Goal: Task Accomplishment & Management: Manage account settings

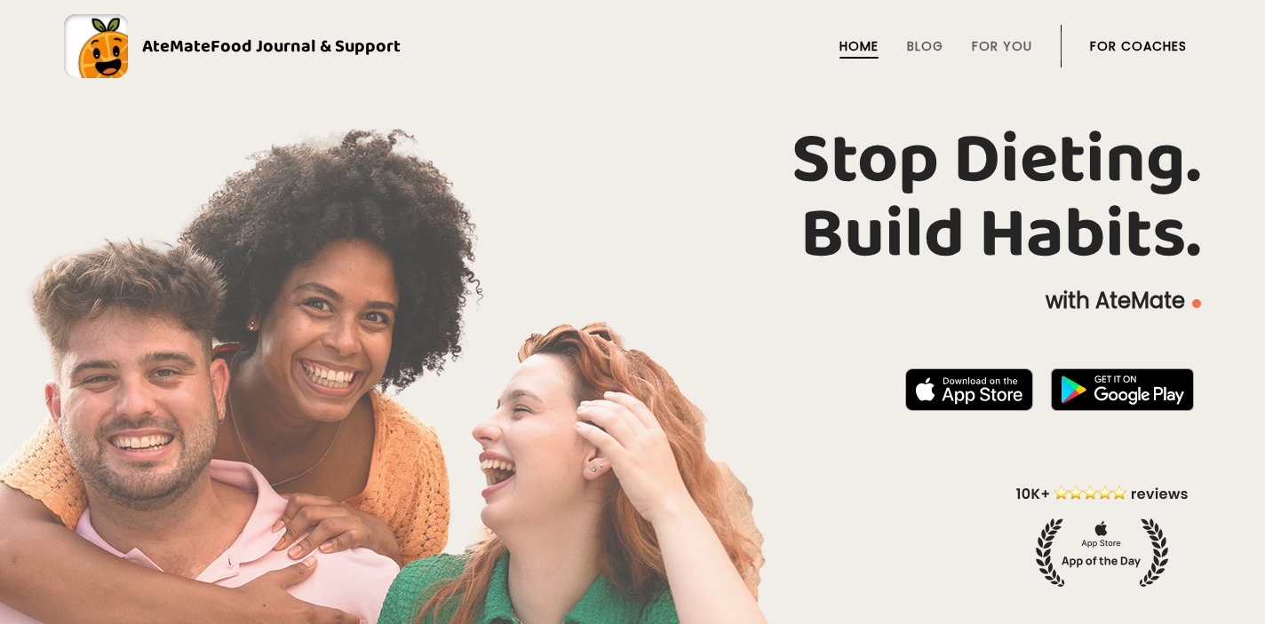
click at [1120, 44] on link "For Coaches" at bounding box center [1138, 46] width 97 height 14
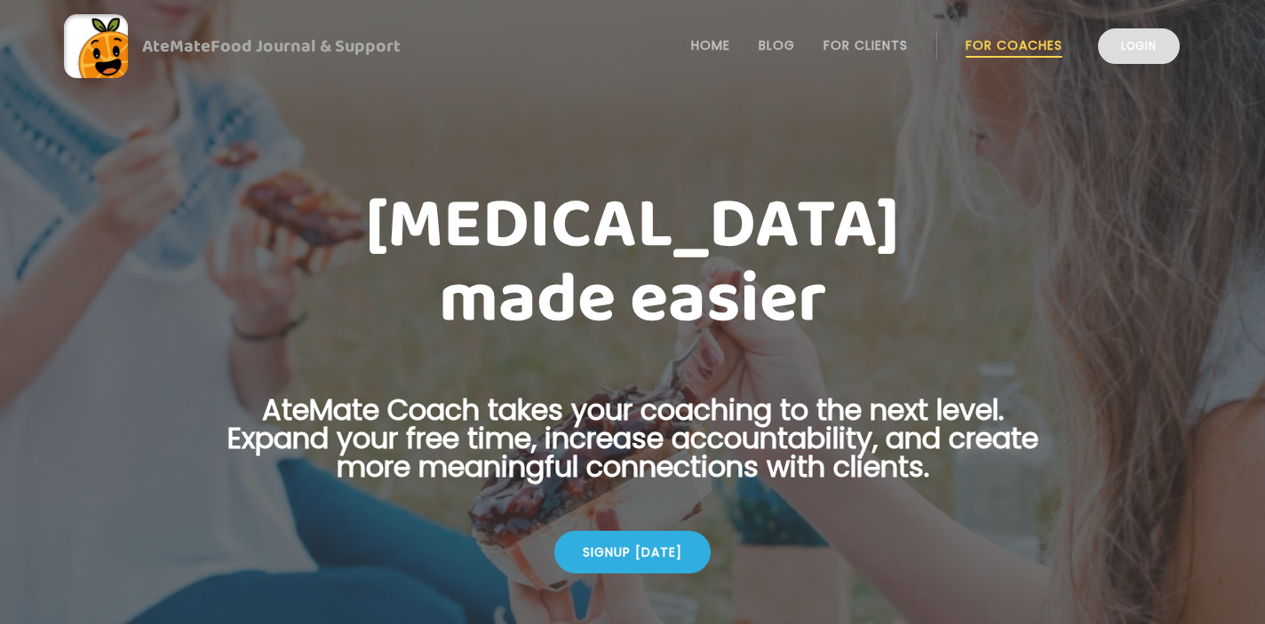
click at [1135, 54] on link "Login" at bounding box center [1139, 46] width 82 height 36
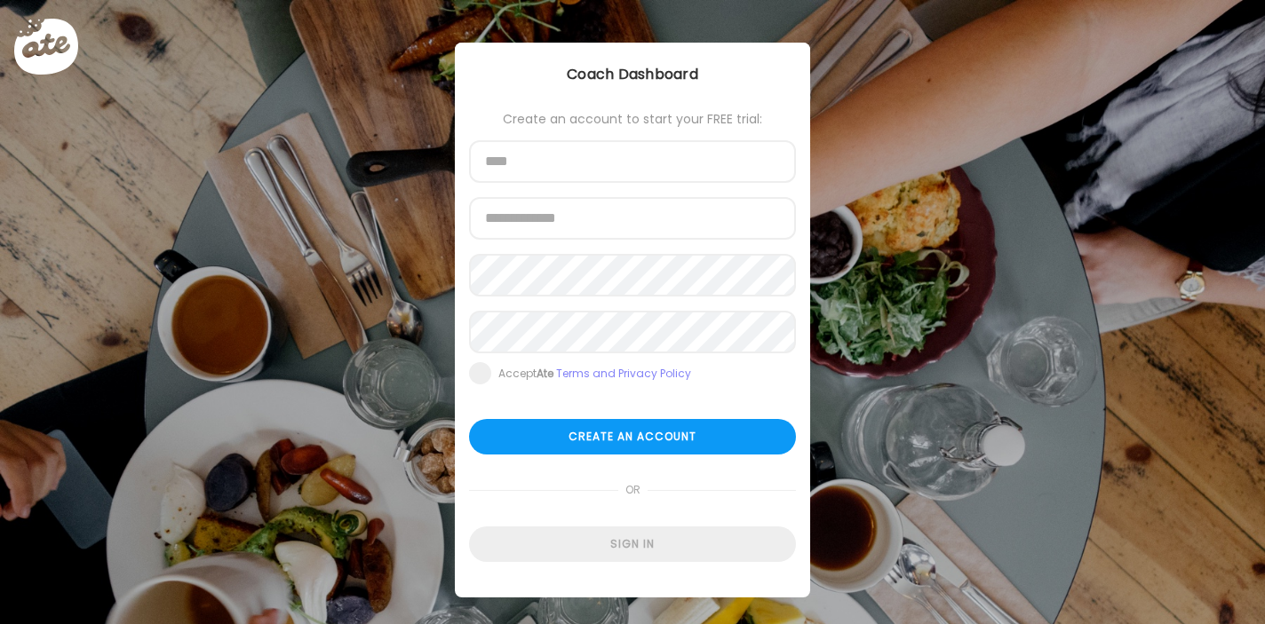
type input "**********"
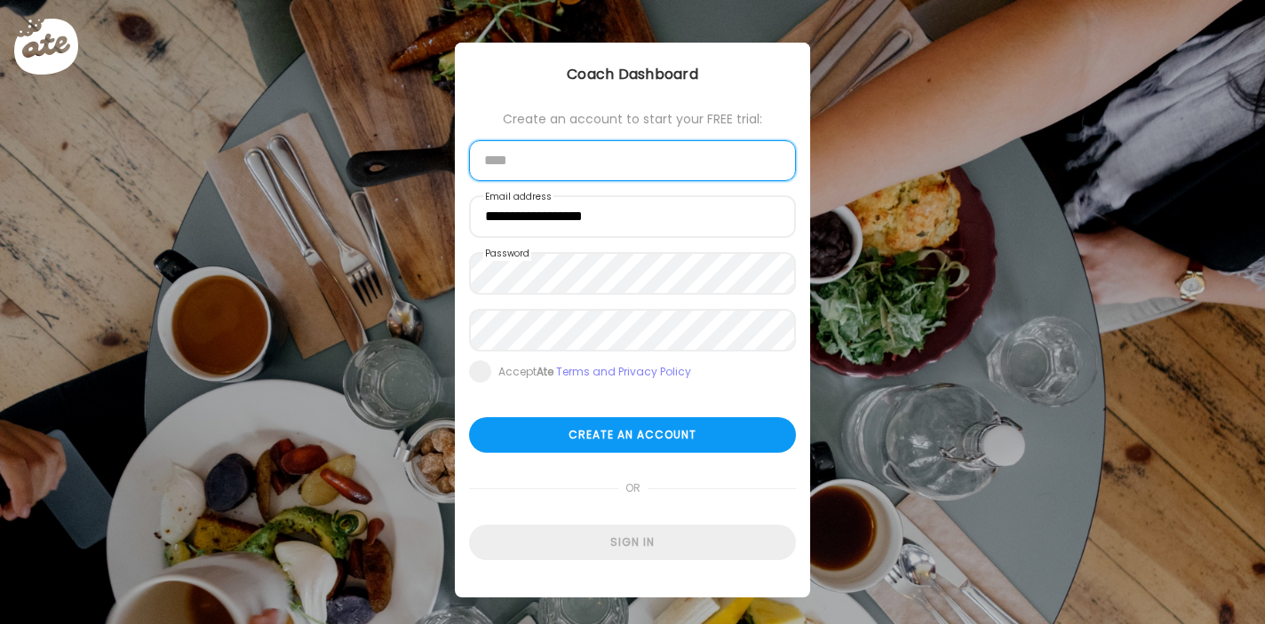
click at [559, 168] on input "text" at bounding box center [632, 160] width 327 height 41
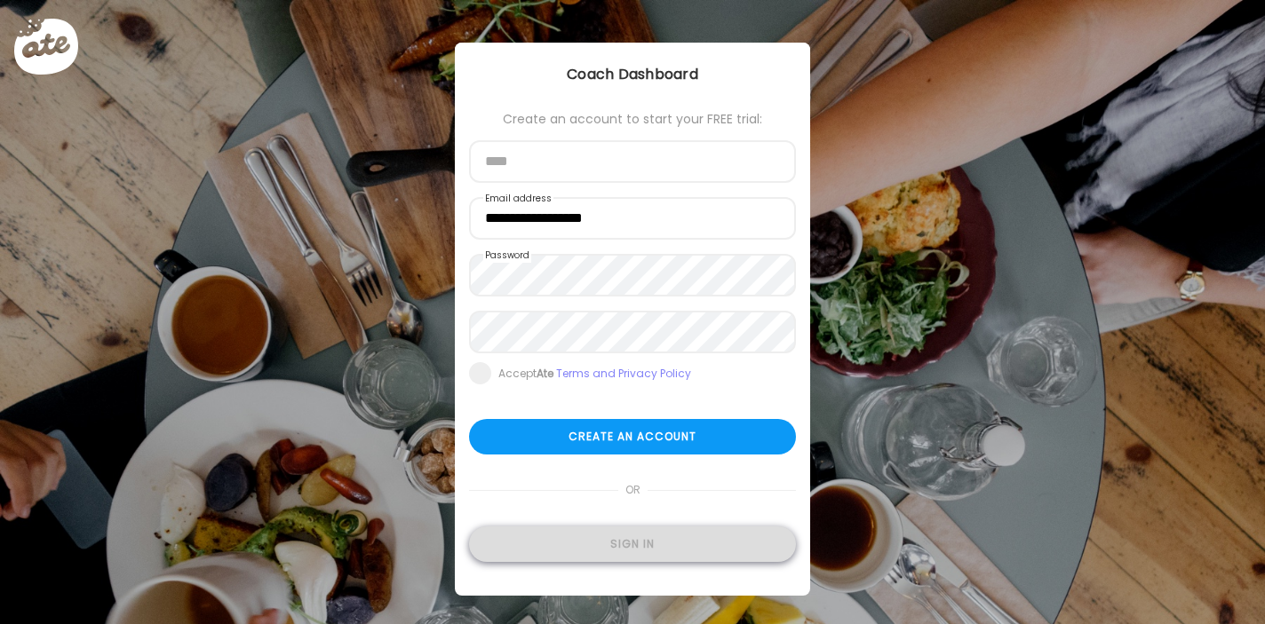
click at [617, 550] on div "Sign in" at bounding box center [632, 545] width 327 height 36
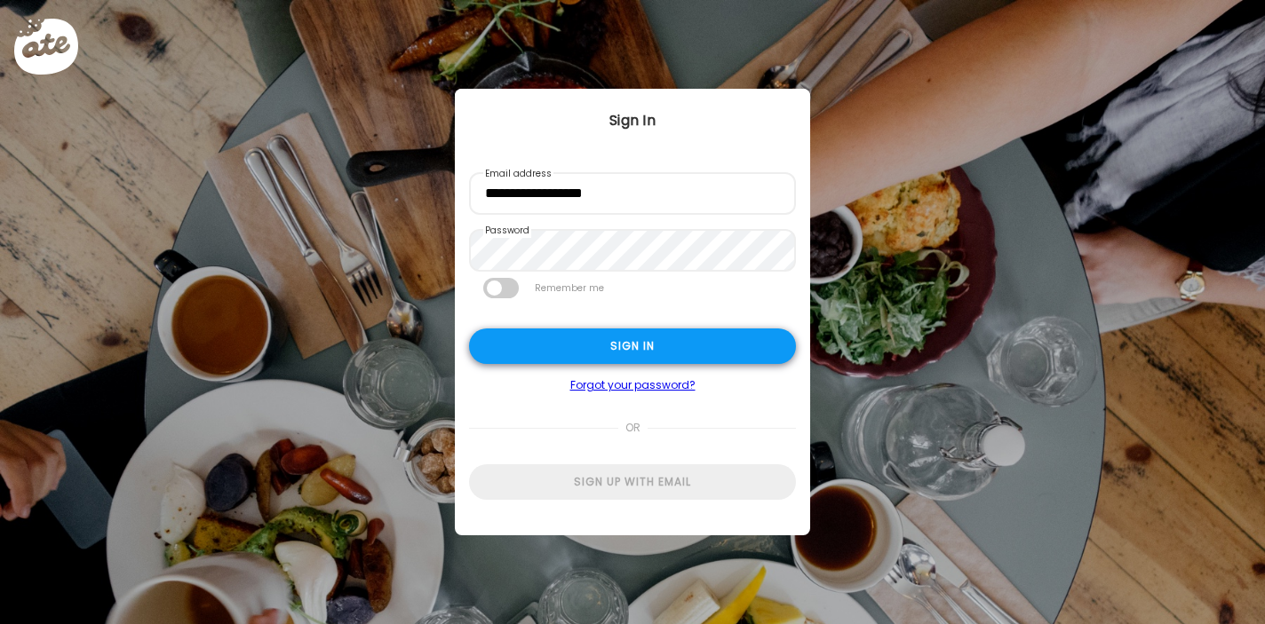
click at [613, 345] on div "Sign in" at bounding box center [632, 347] width 327 height 36
type input "**********"
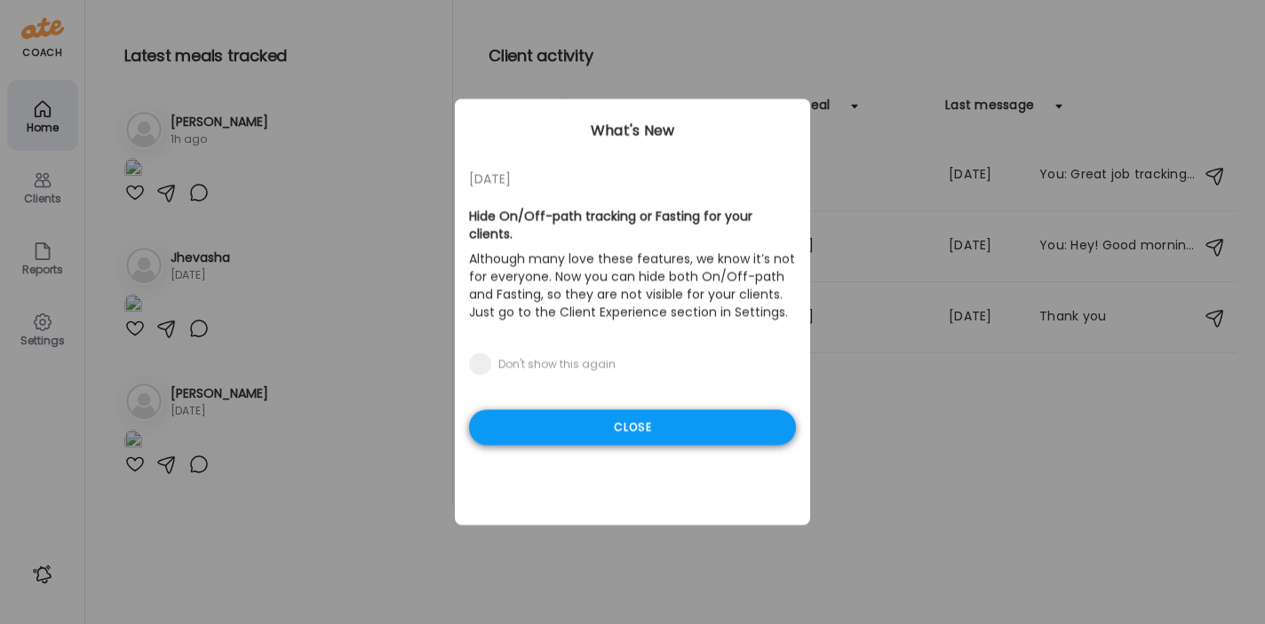
click at [628, 410] on div "Close" at bounding box center [632, 428] width 327 height 36
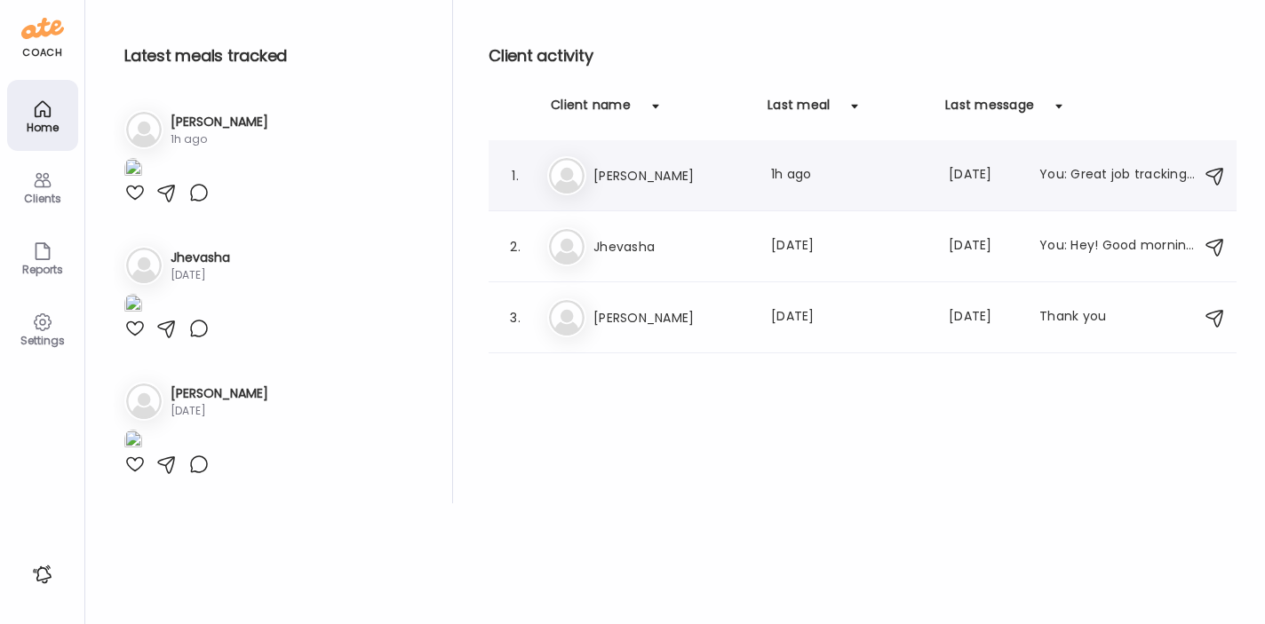
click at [632, 175] on h3 "[PERSON_NAME]" at bounding box center [671, 175] width 156 height 21
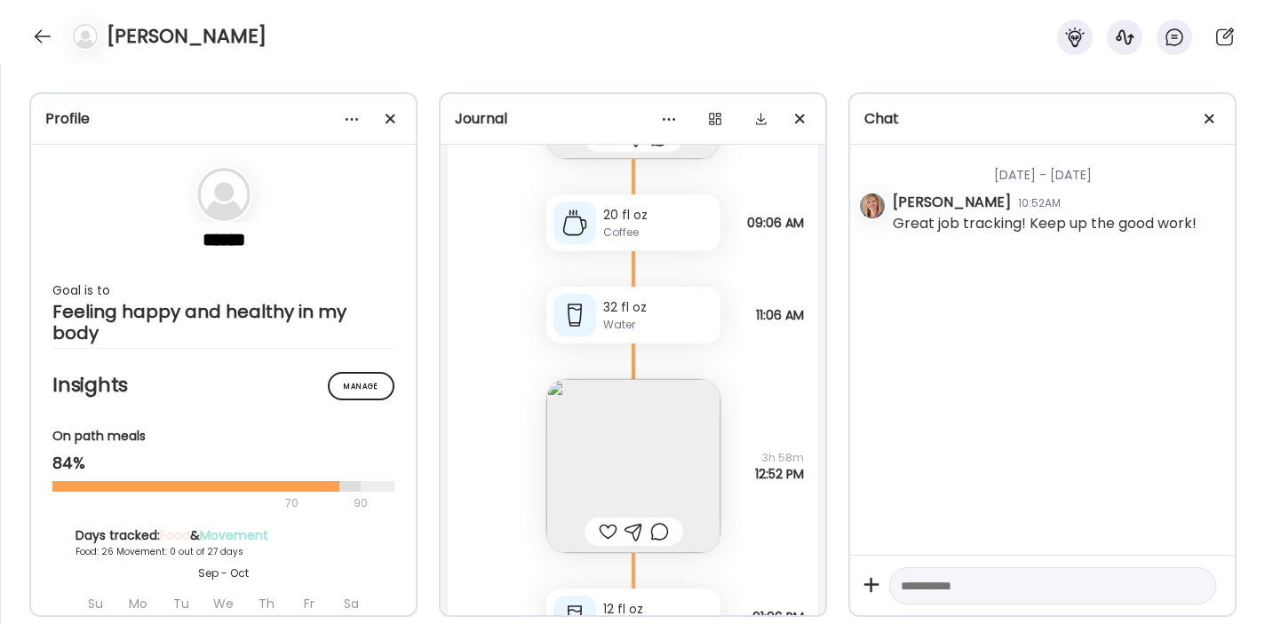
scroll to position [39896, 0]
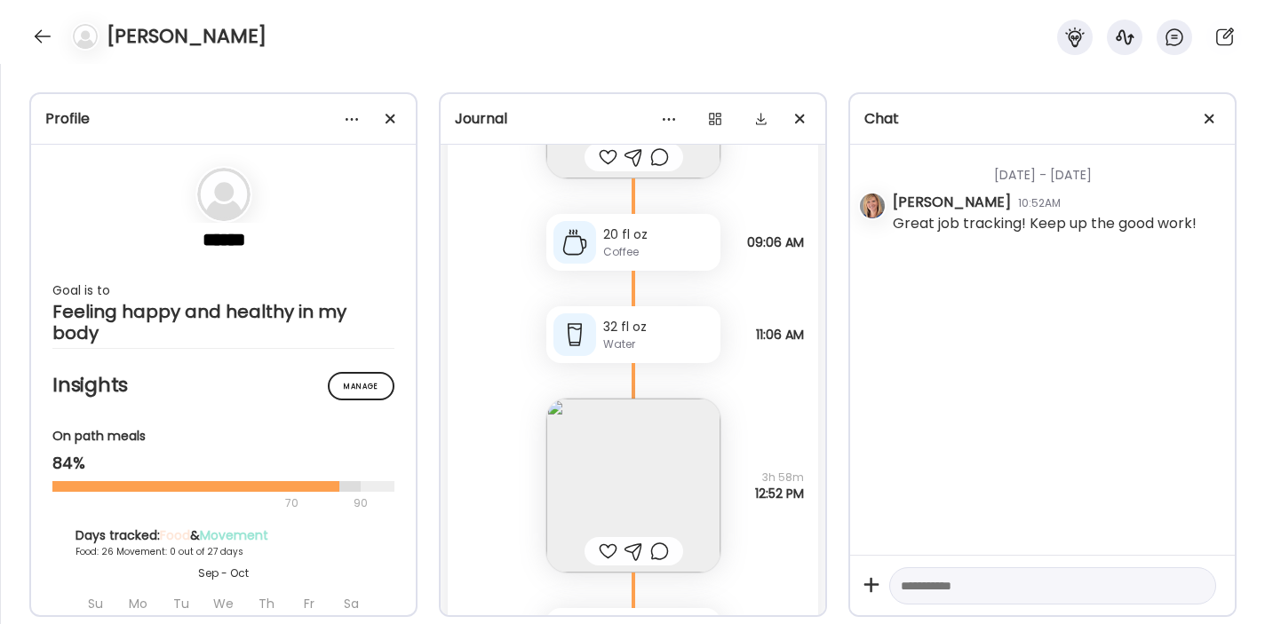
click at [644, 450] on img at bounding box center [633, 486] width 174 height 174
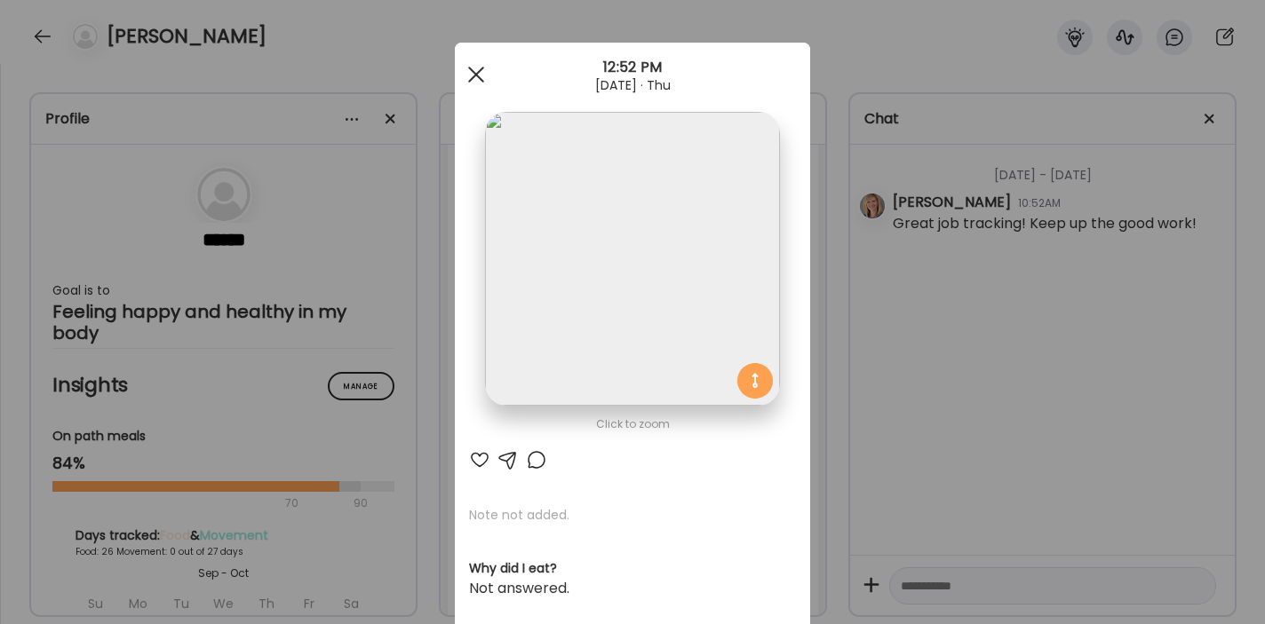
click at [477, 75] on span at bounding box center [476, 75] width 16 height 16
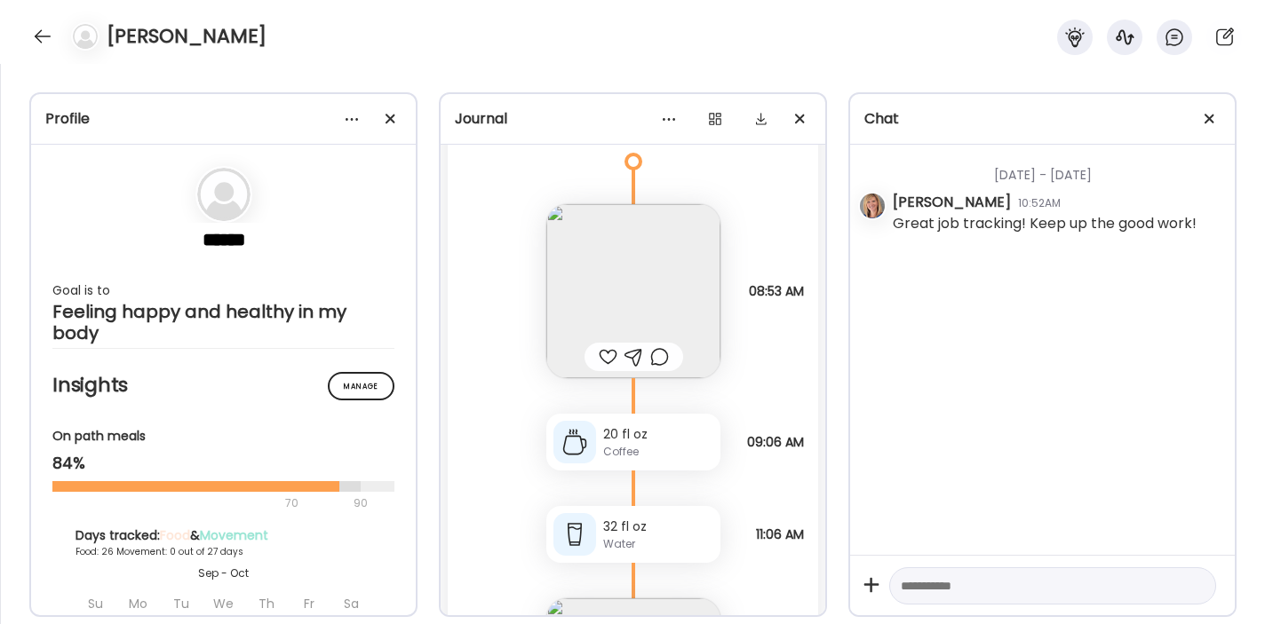
scroll to position [39688, 0]
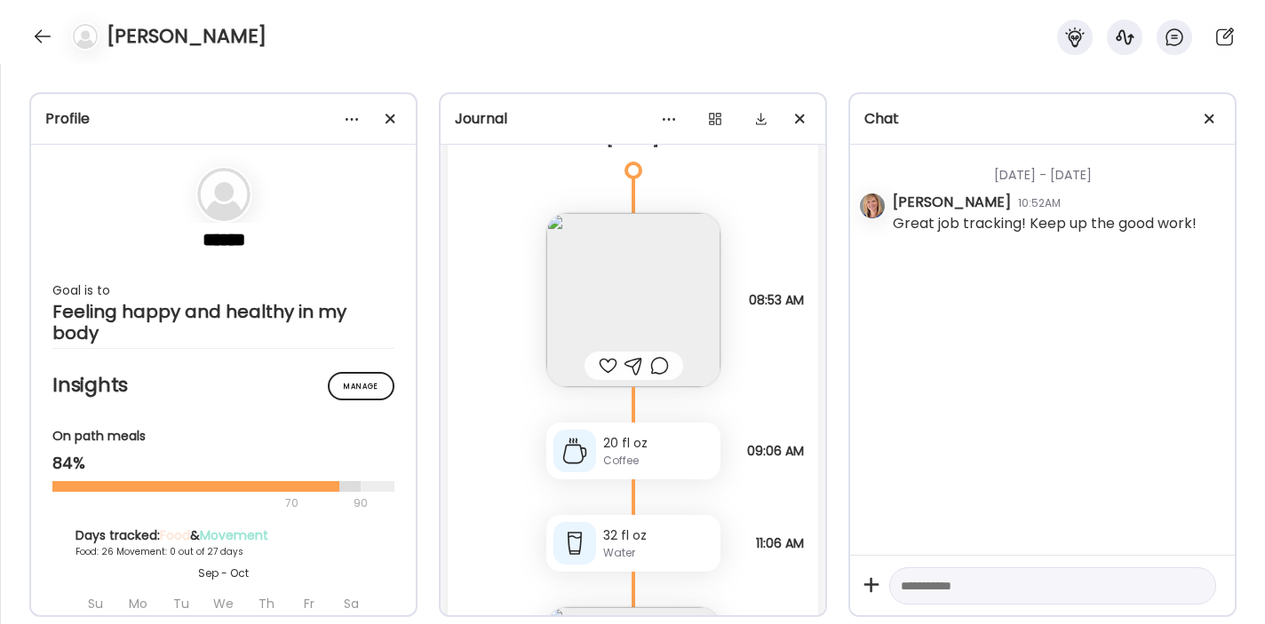
click at [644, 303] on img at bounding box center [633, 300] width 174 height 174
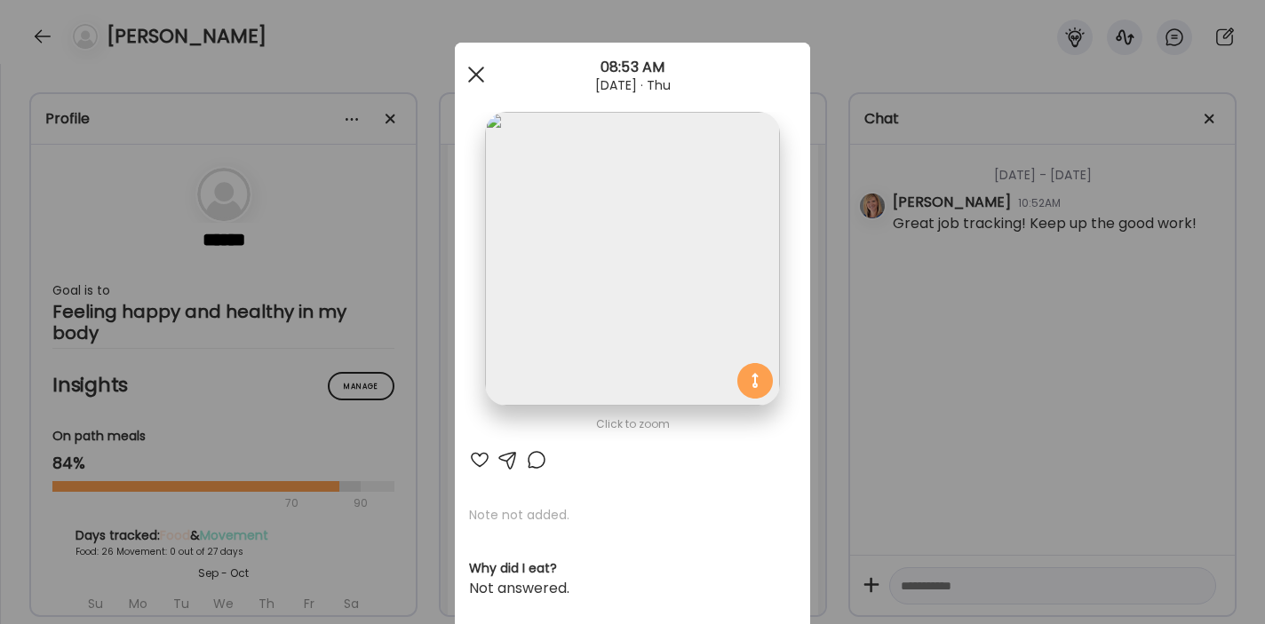
click at [477, 72] on span at bounding box center [476, 75] width 16 height 16
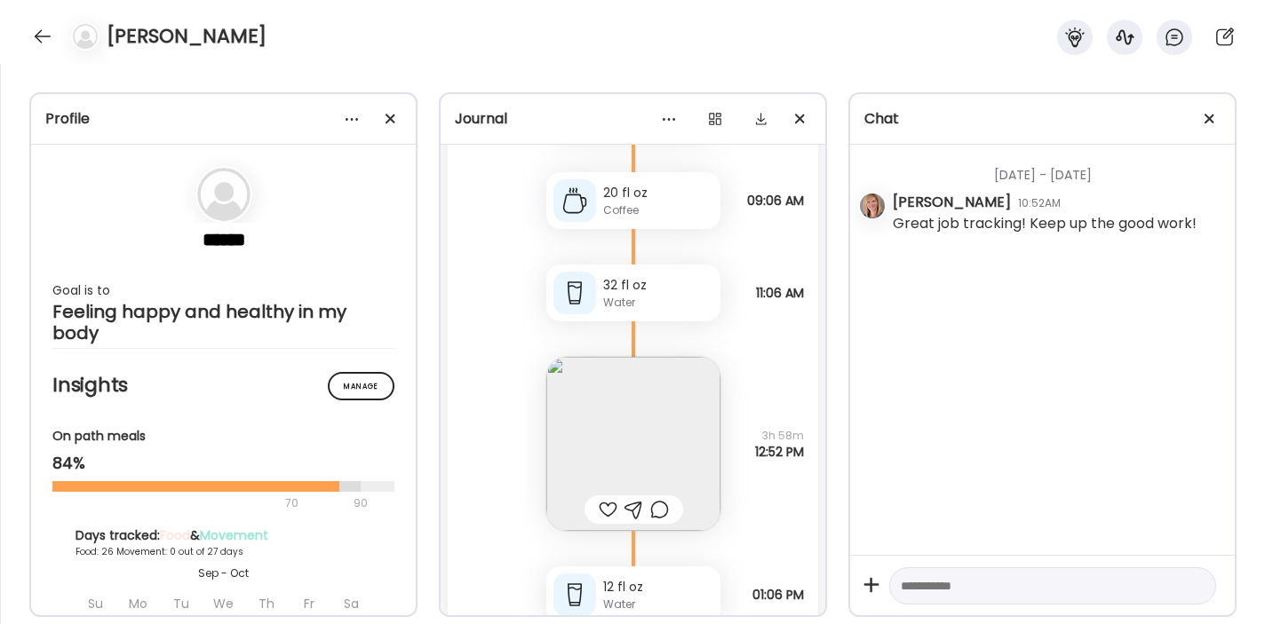
scroll to position [39949, 0]
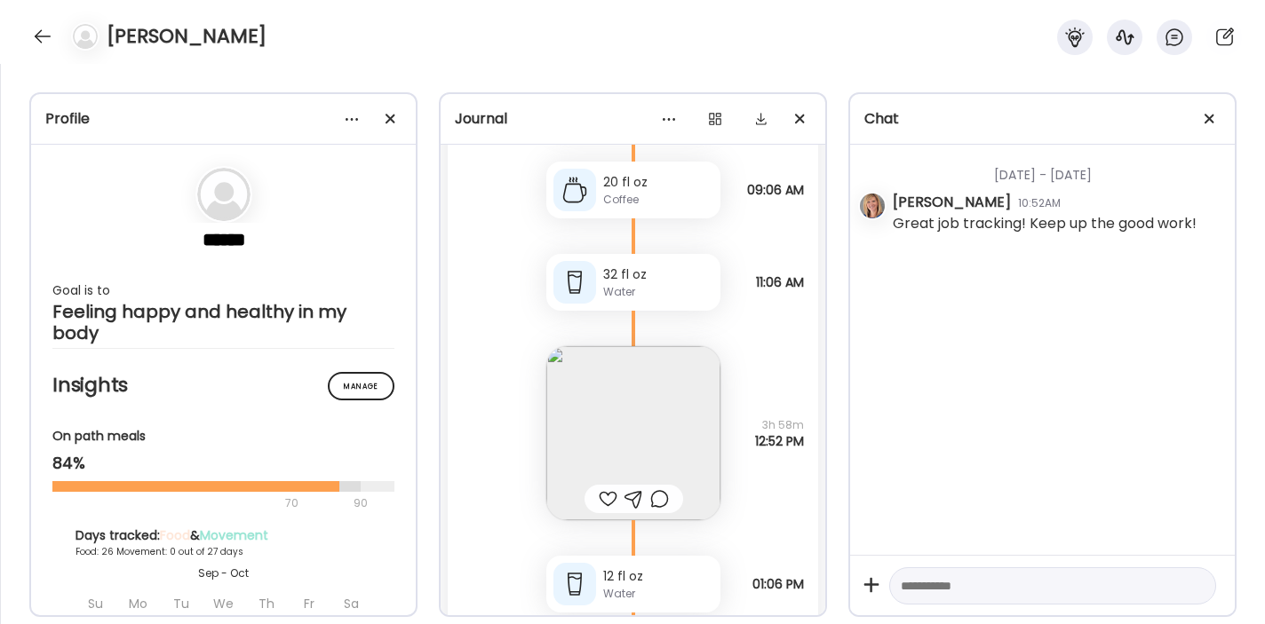
click at [629, 439] on img at bounding box center [633, 433] width 174 height 174
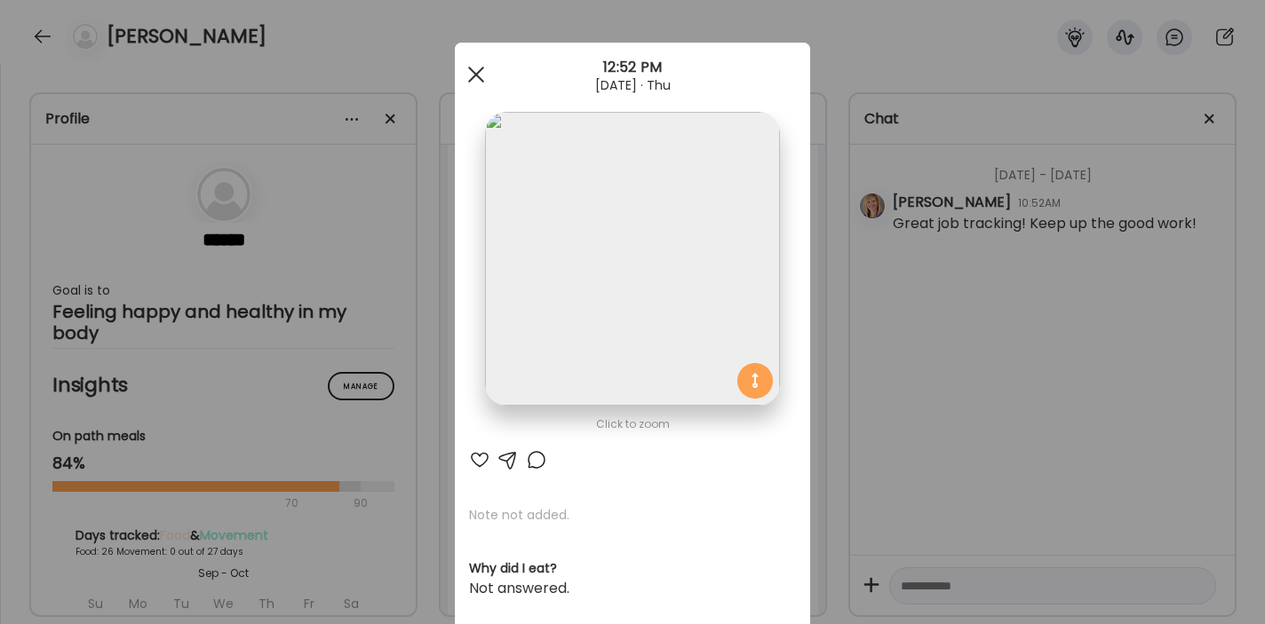
click at [475, 72] on span at bounding box center [476, 75] width 16 height 16
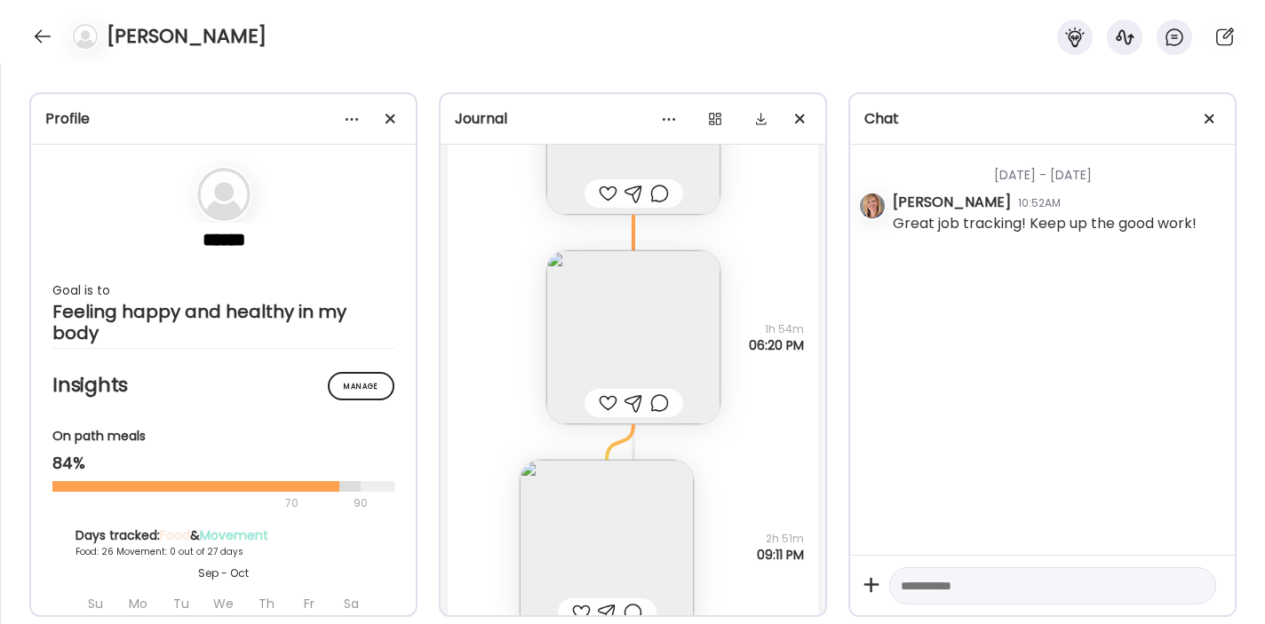
scroll to position [38928, 0]
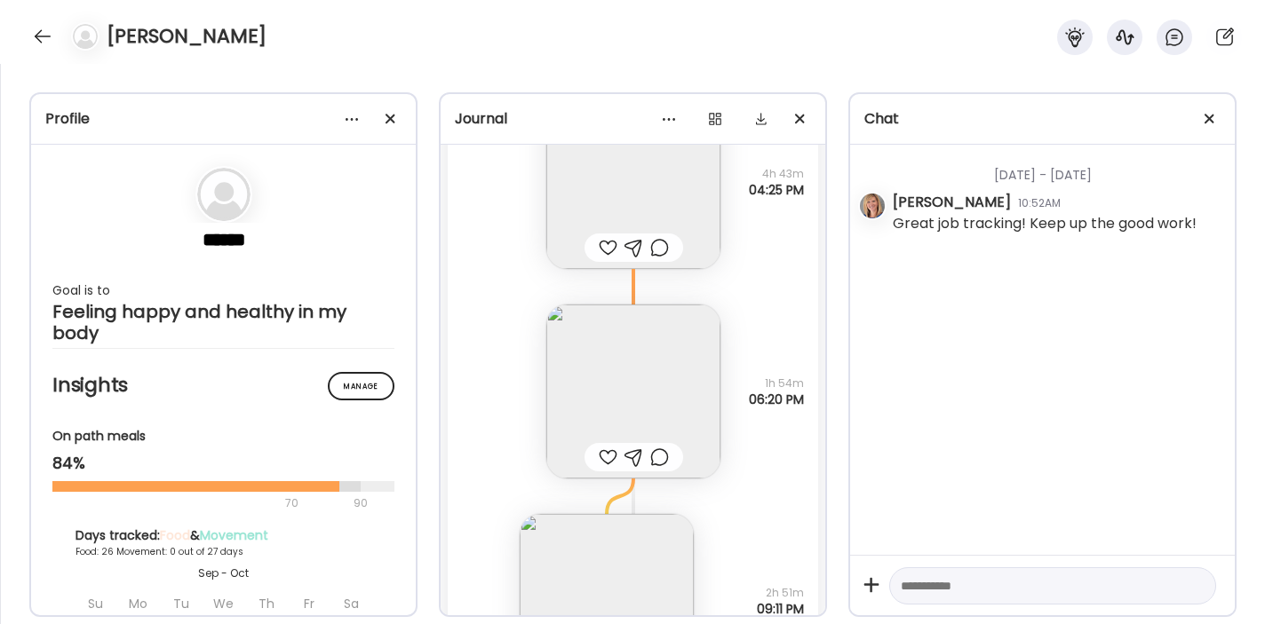
click at [633, 387] on img at bounding box center [633, 392] width 174 height 174
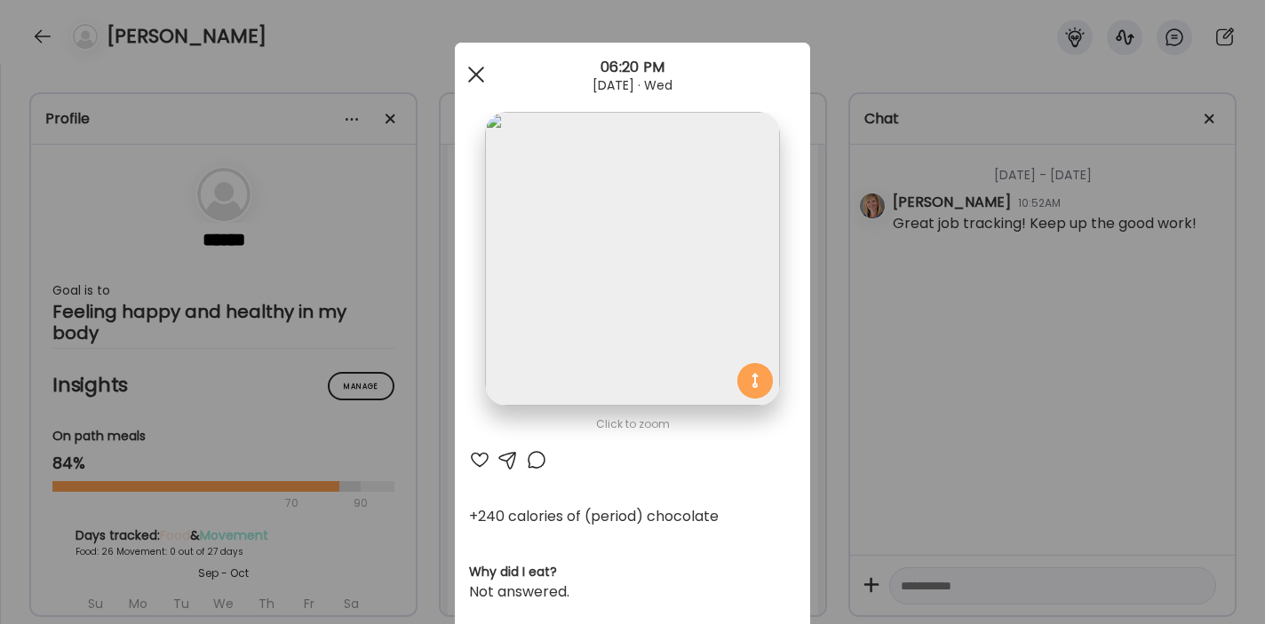
click at [473, 70] on div at bounding box center [476, 75] width 36 height 36
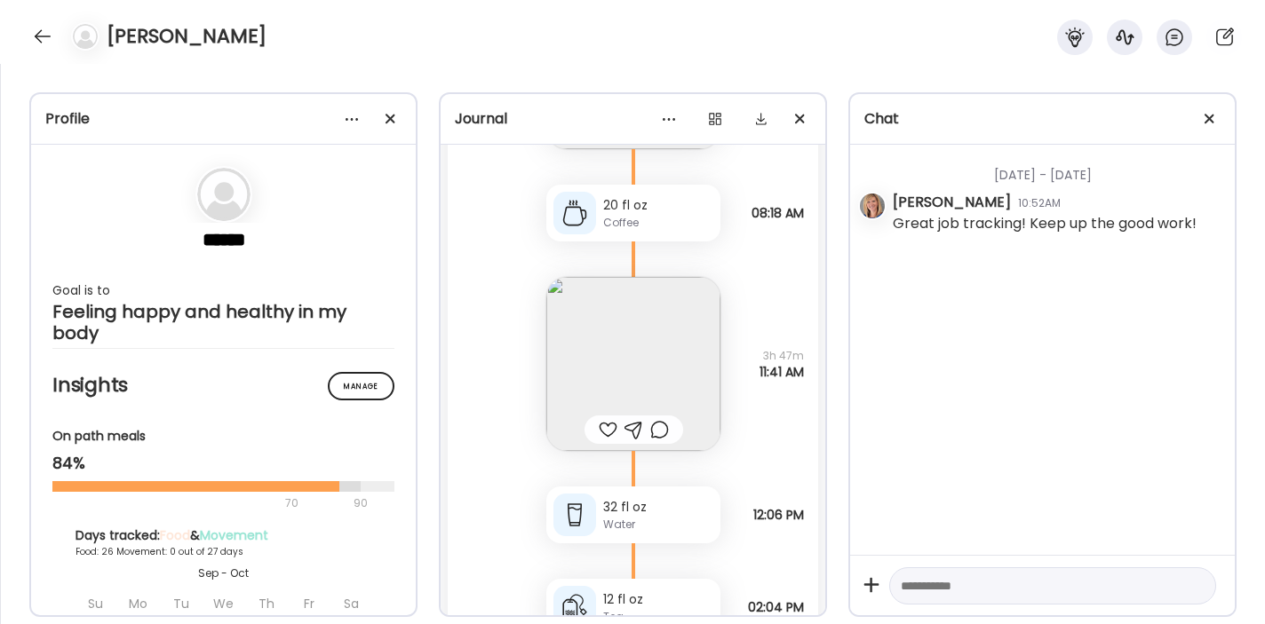
scroll to position [38164, 0]
click at [652, 376] on img at bounding box center [633, 368] width 174 height 174
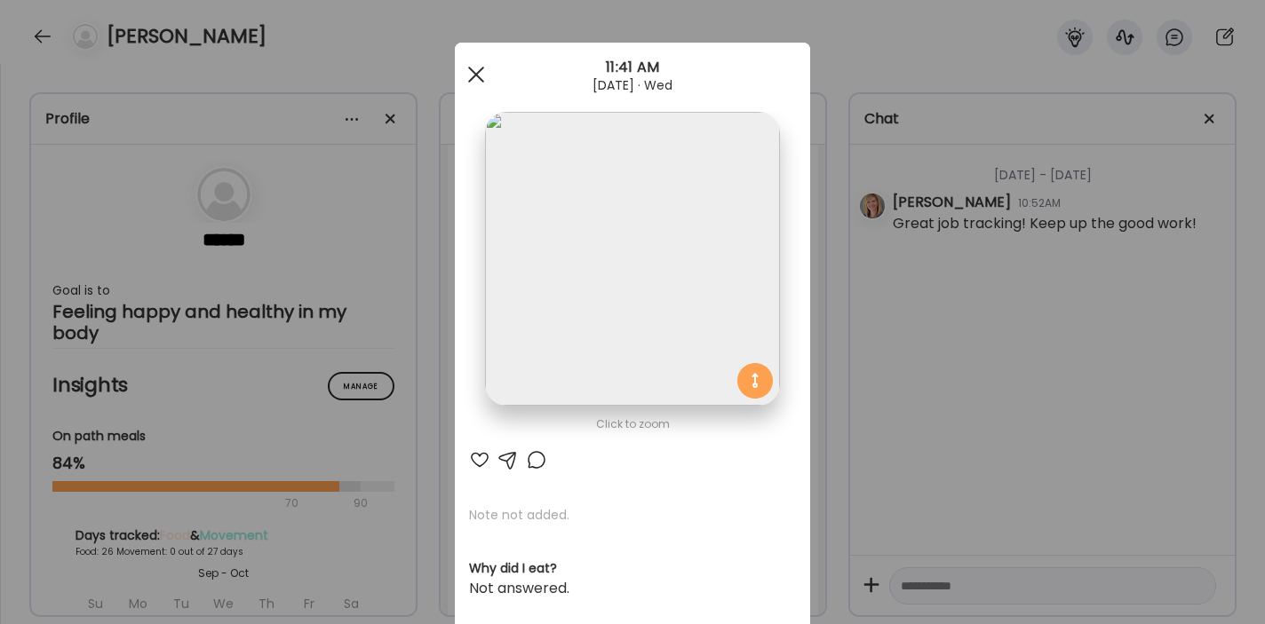
click at [480, 71] on span at bounding box center [476, 75] width 16 height 16
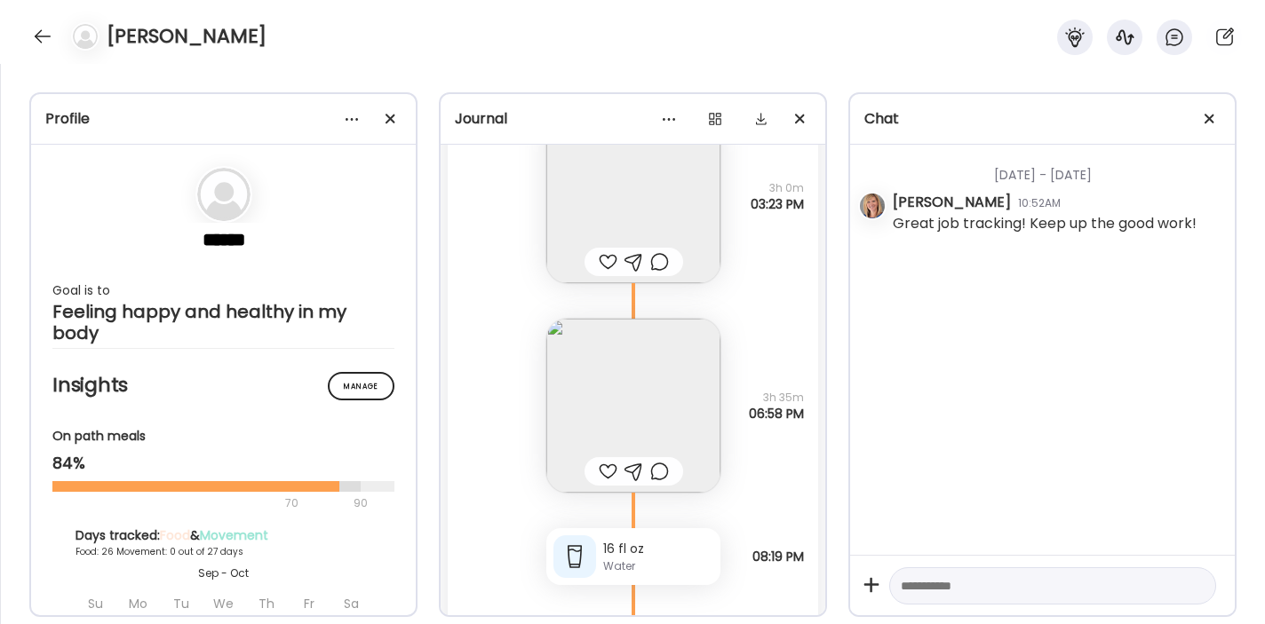
scroll to position [37277, 0]
click at [650, 398] on img at bounding box center [633, 401] width 174 height 174
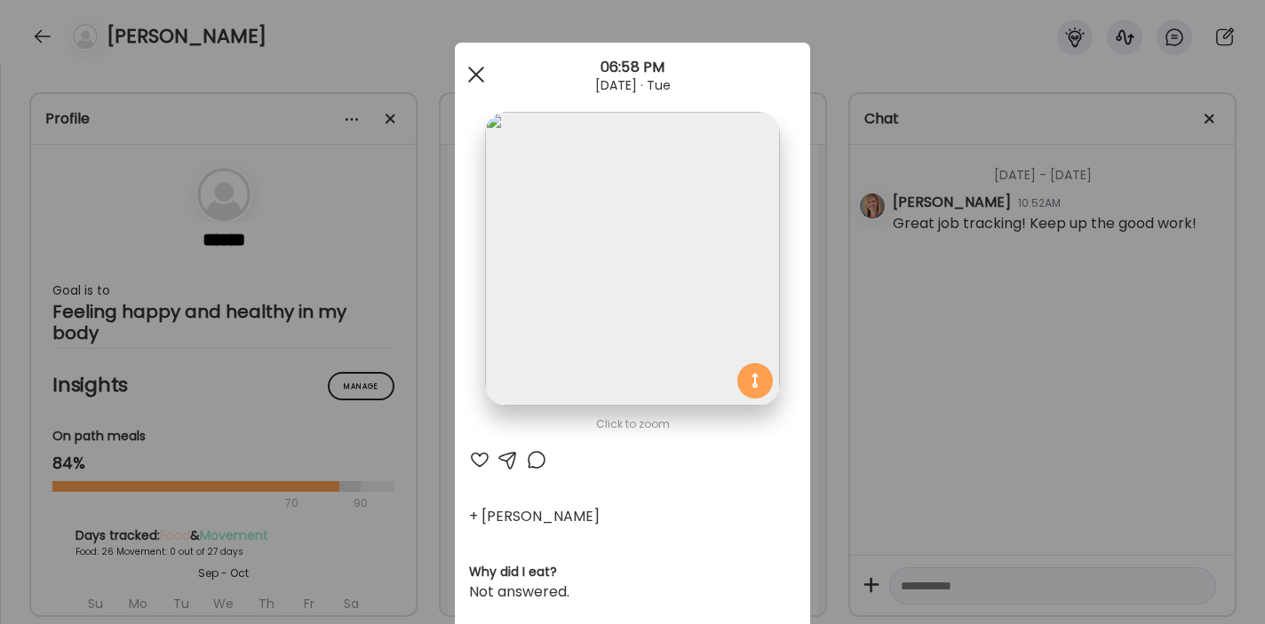
click at [480, 69] on span at bounding box center [476, 75] width 16 height 16
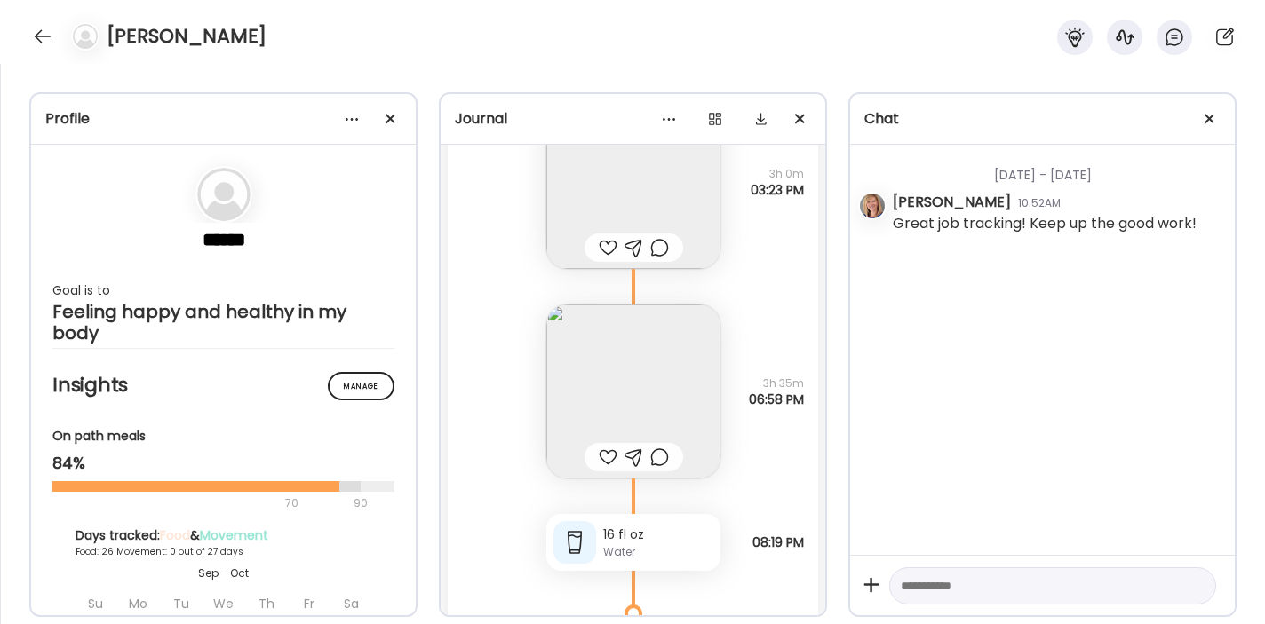
scroll to position [37224, 0]
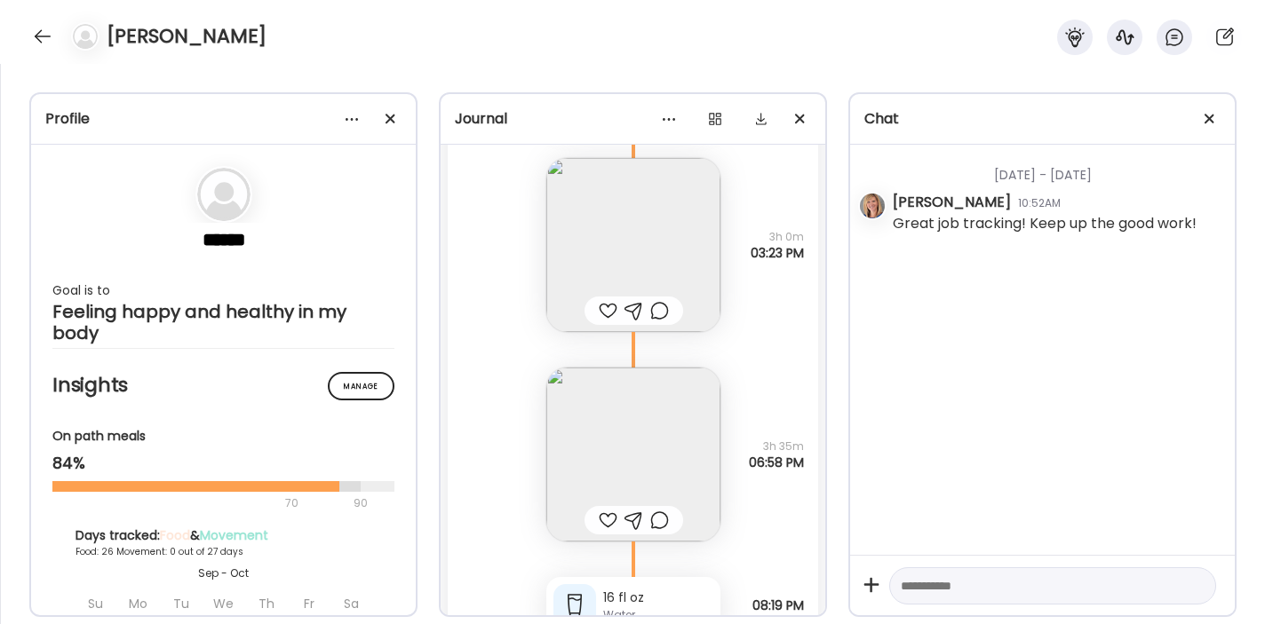
click at [622, 433] on img at bounding box center [633, 455] width 174 height 174
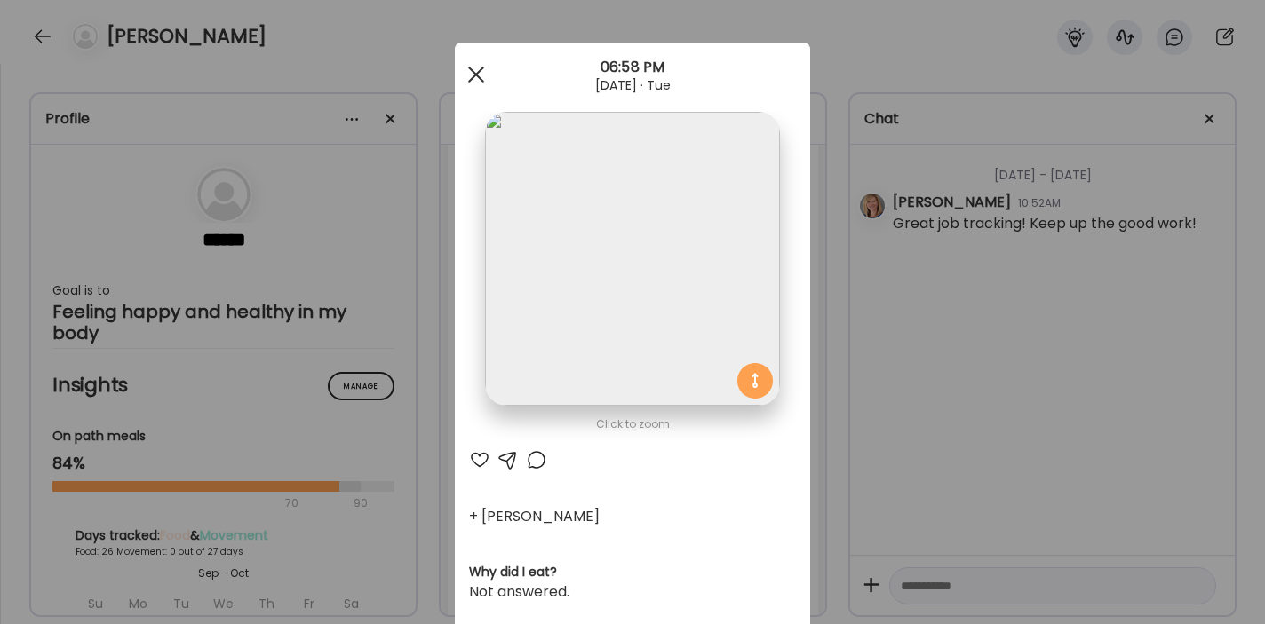
click at [481, 72] on div at bounding box center [476, 75] width 36 height 36
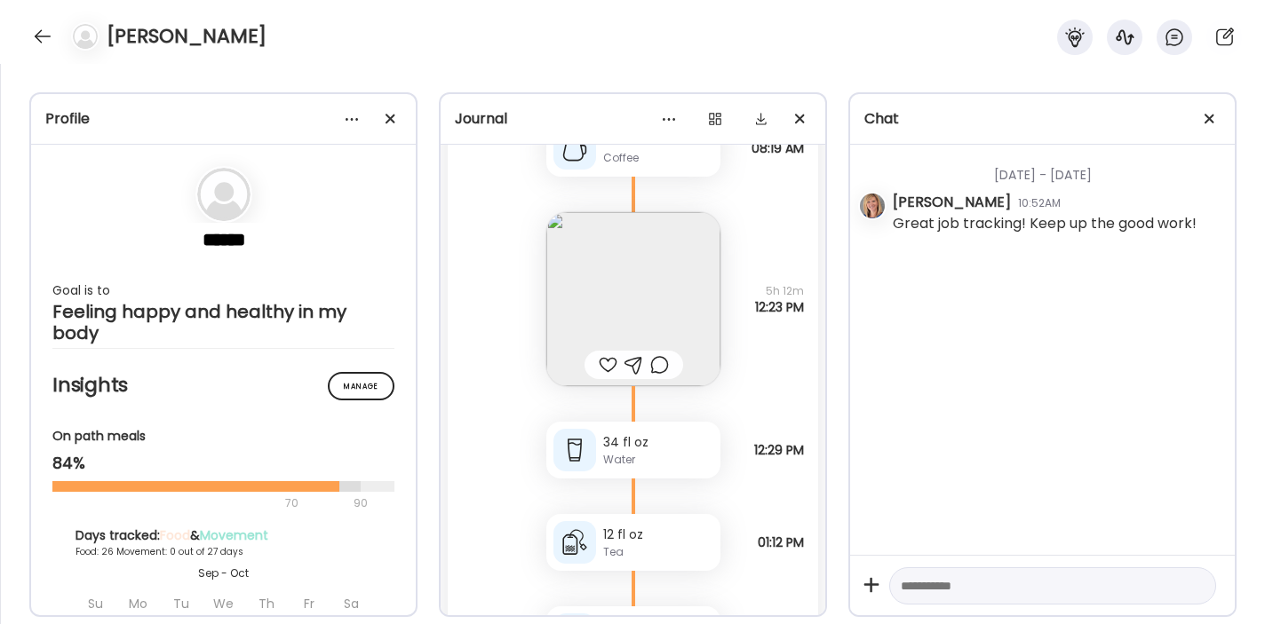
scroll to position [36646, 0]
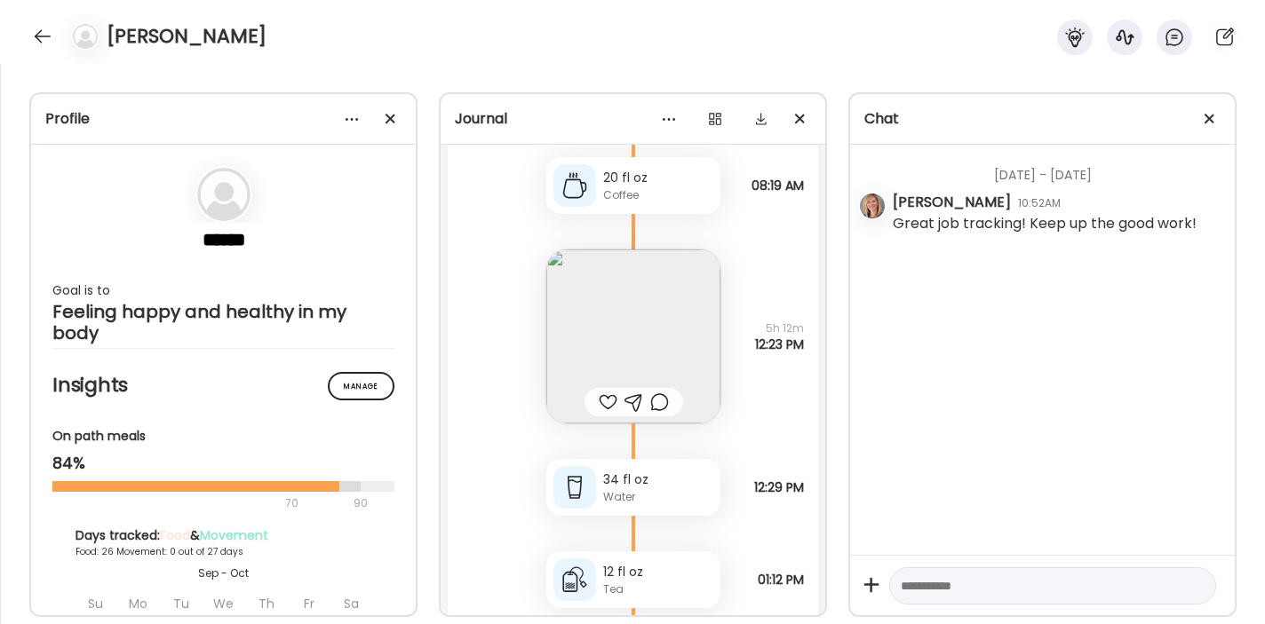
click at [668, 330] on img at bounding box center [633, 337] width 174 height 174
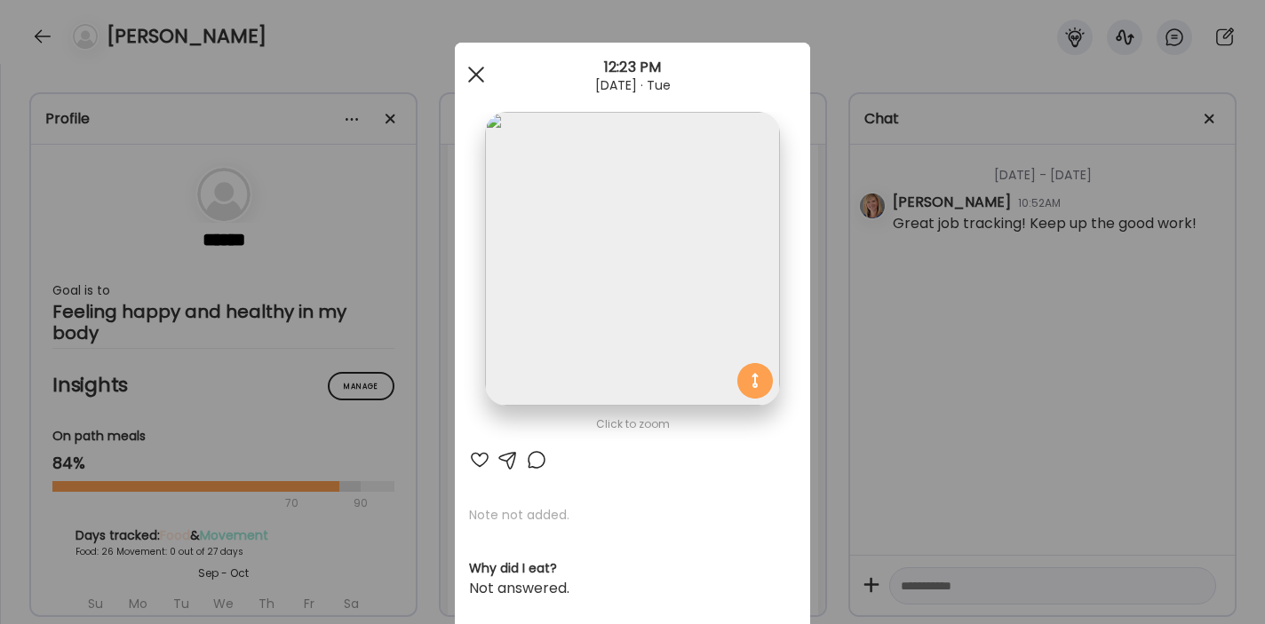
click at [473, 69] on div at bounding box center [476, 75] width 36 height 36
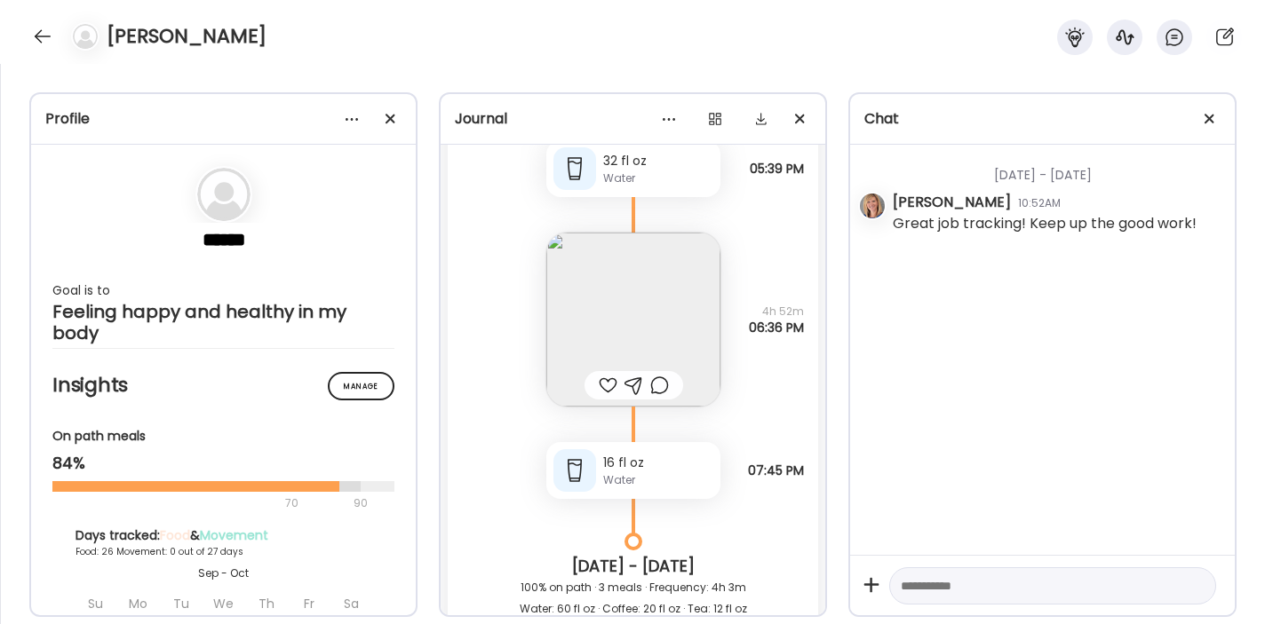
scroll to position [35804, 0]
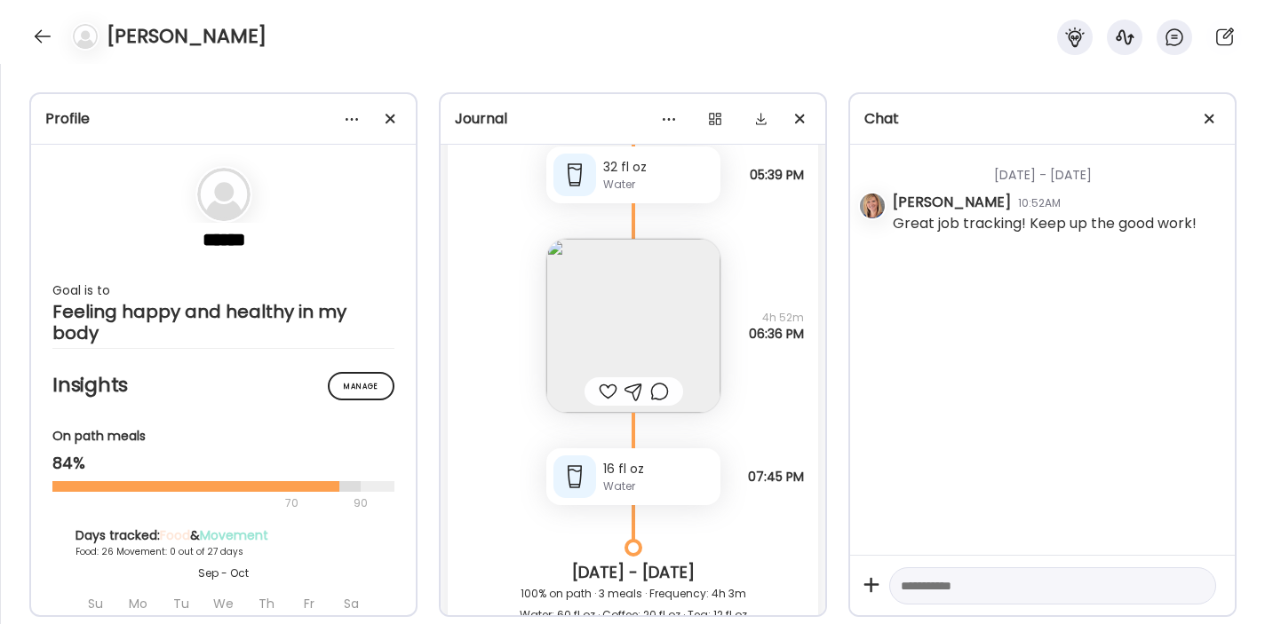
click at [653, 320] on img at bounding box center [633, 326] width 174 height 174
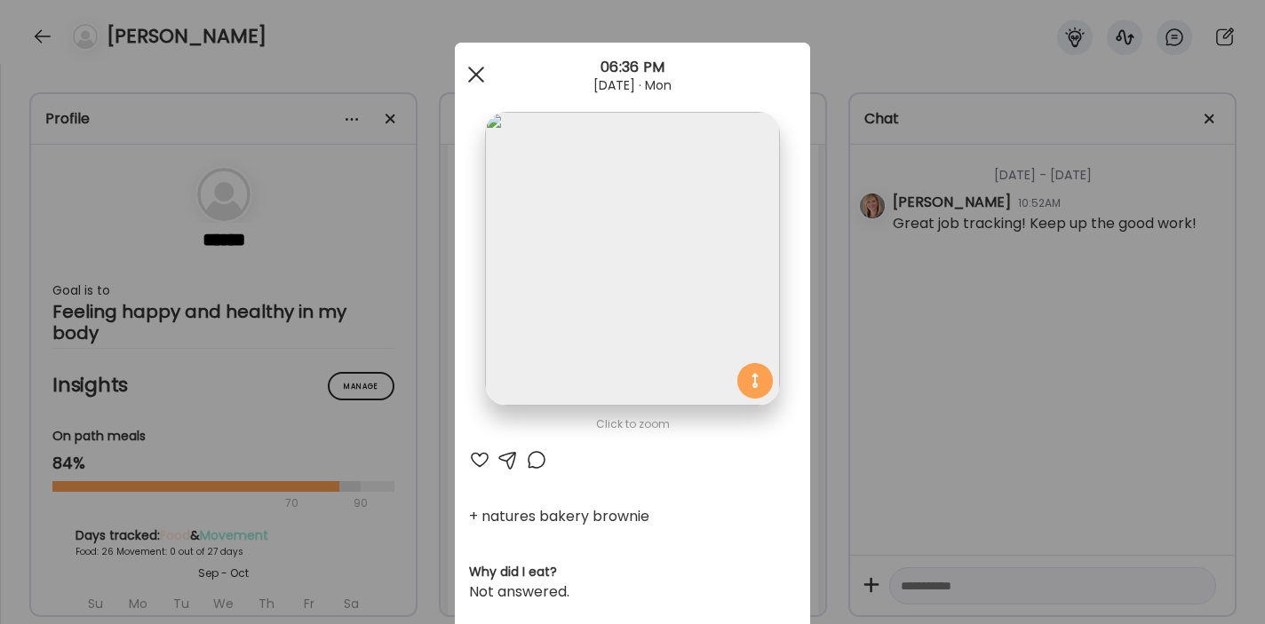
click at [471, 76] on span at bounding box center [476, 75] width 16 height 16
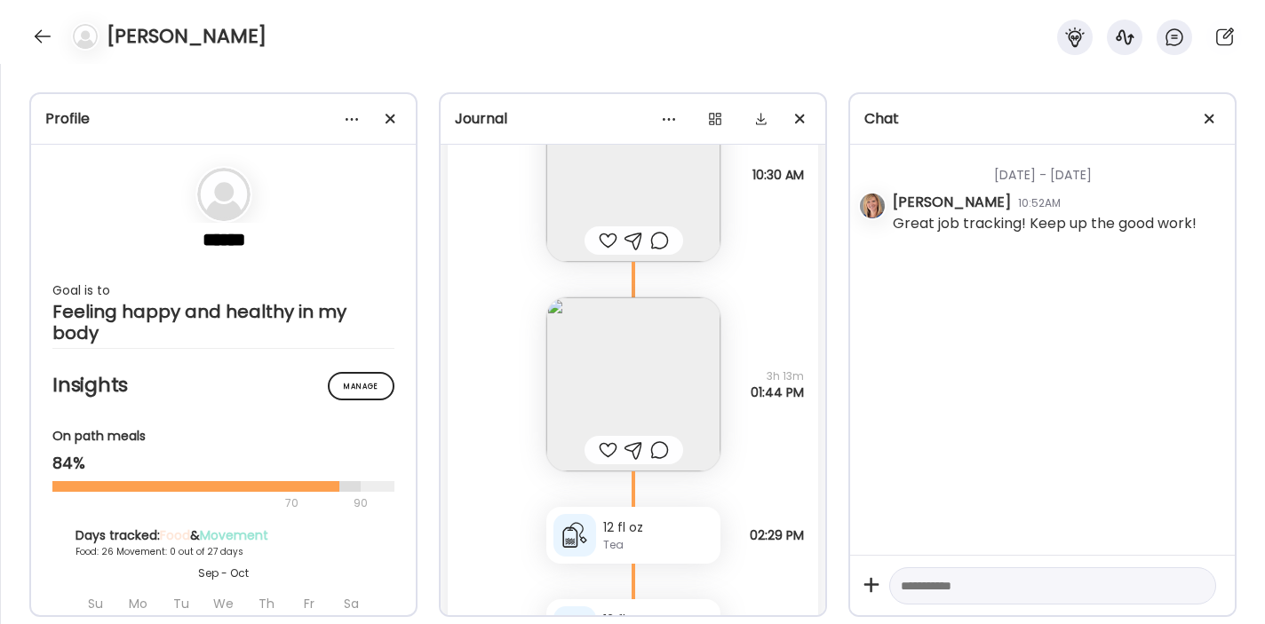
scroll to position [35247, 0]
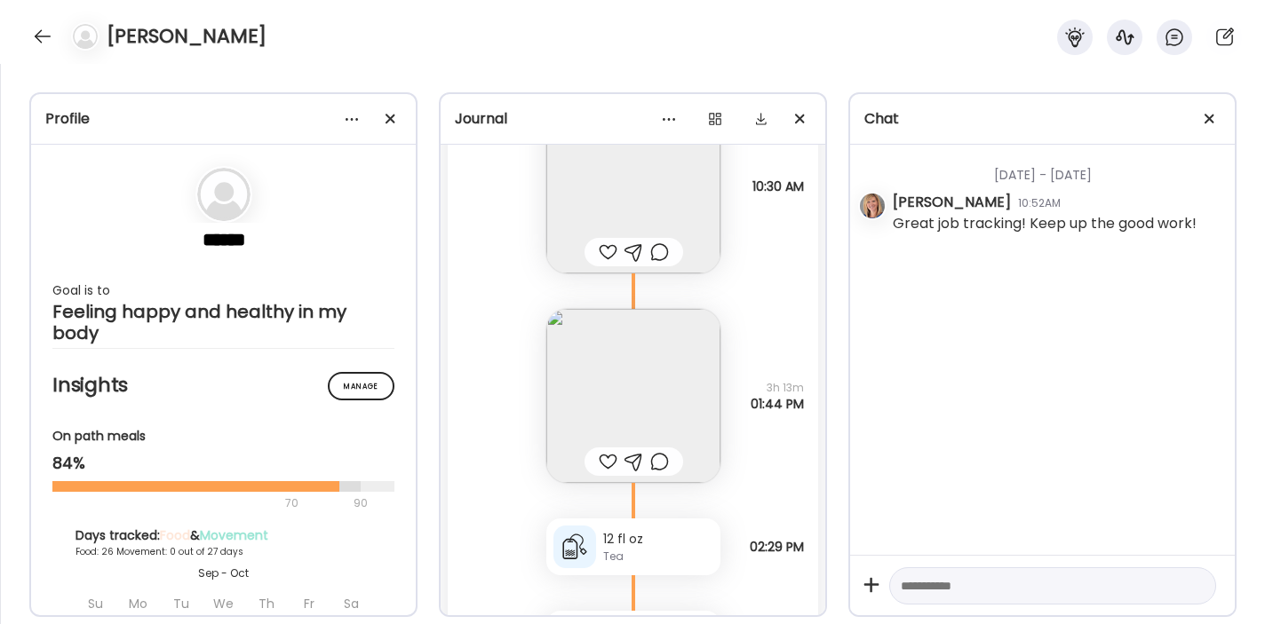
click at [656, 411] on img at bounding box center [633, 396] width 174 height 174
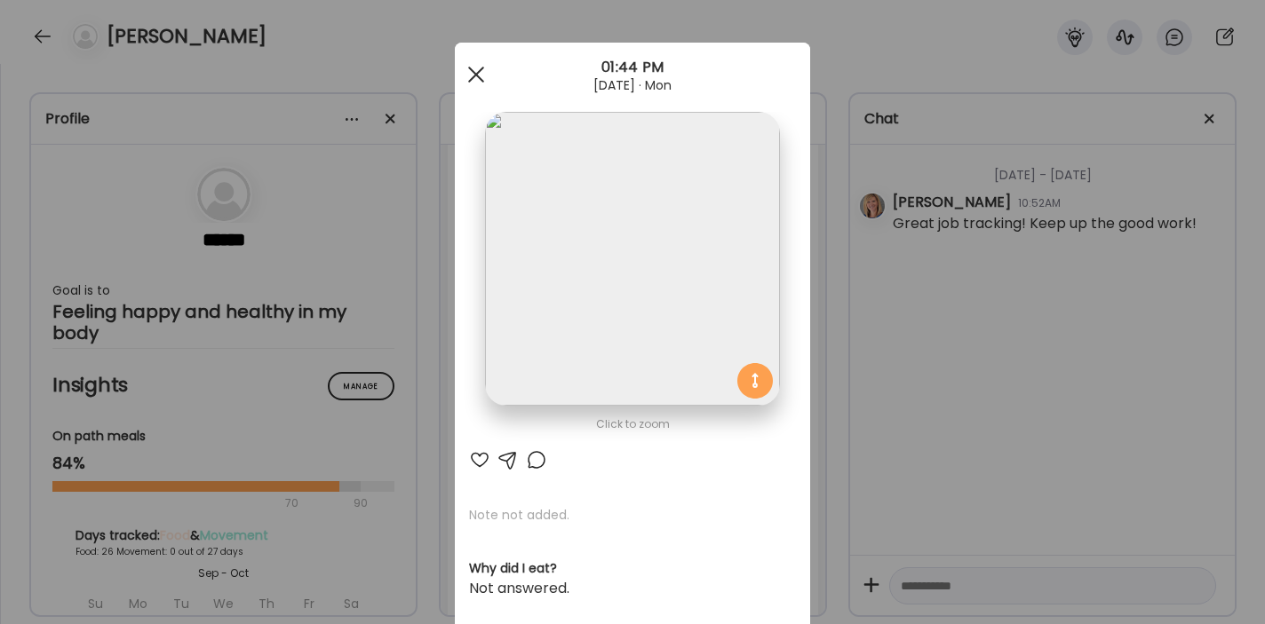
click at [481, 76] on div at bounding box center [476, 75] width 36 height 36
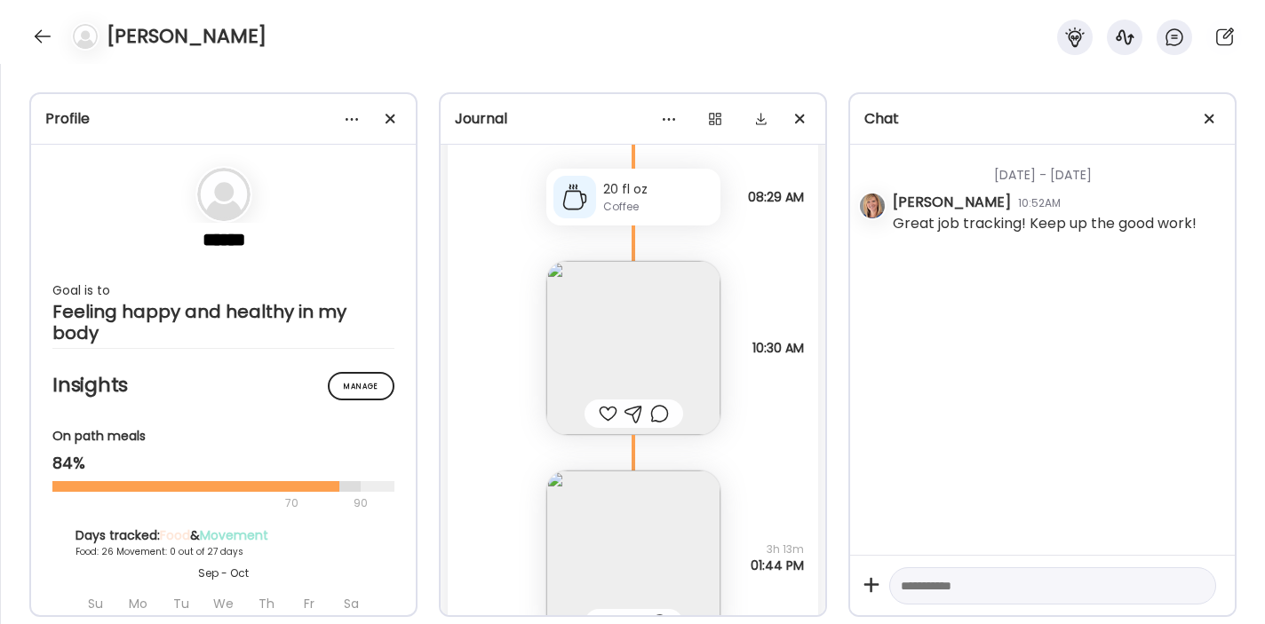
scroll to position [35074, 0]
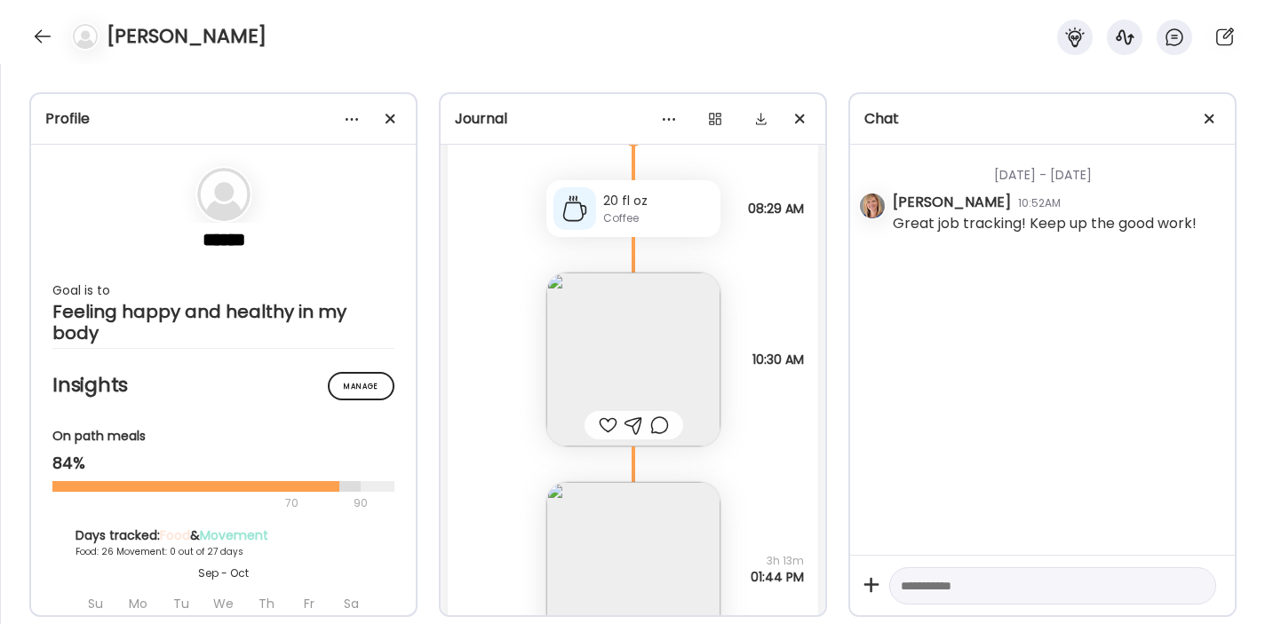
click at [642, 361] on img at bounding box center [633, 360] width 174 height 174
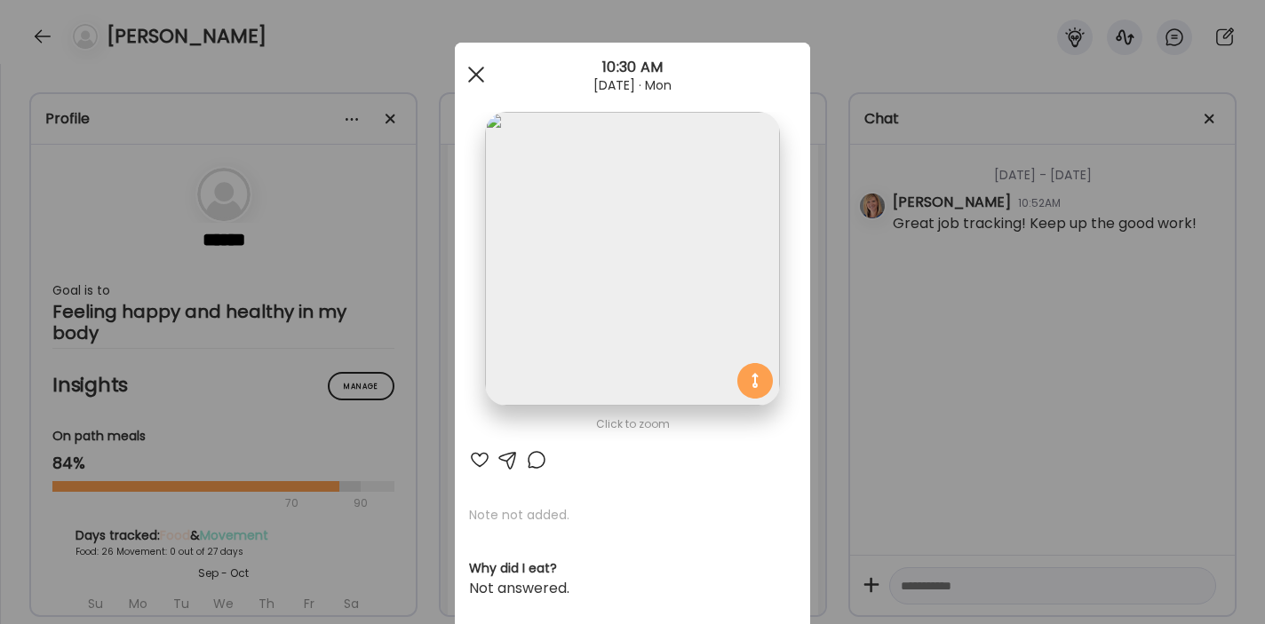
click at [479, 72] on span at bounding box center [476, 75] width 16 height 16
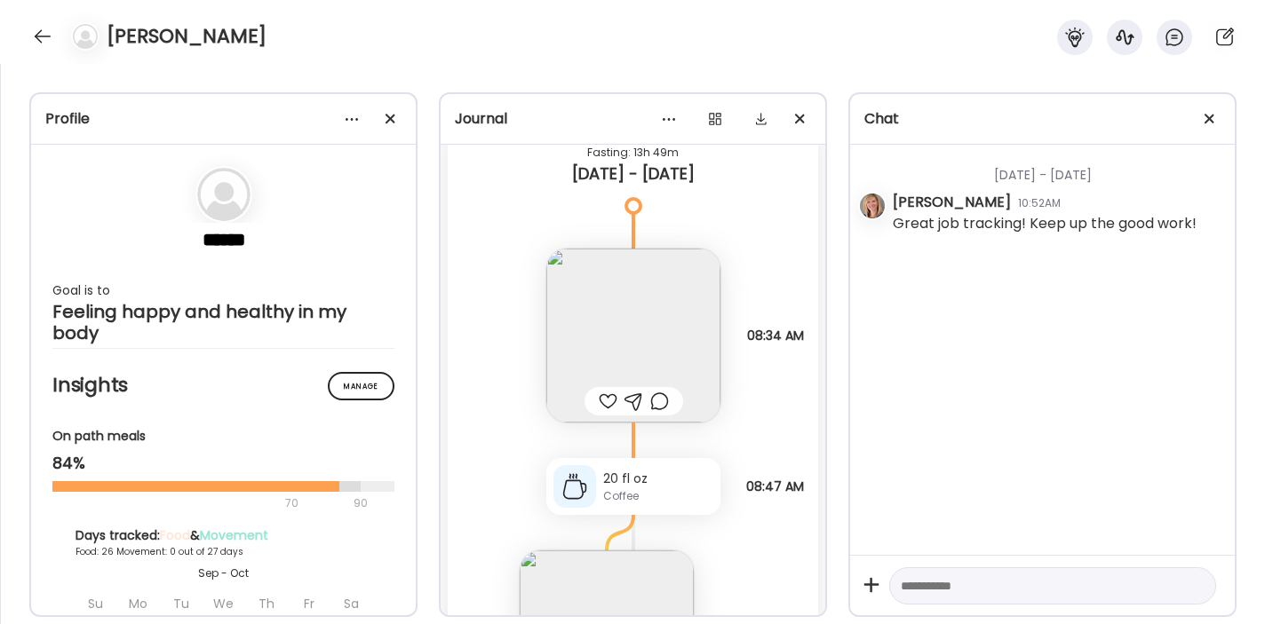
scroll to position [33944, 0]
click at [656, 325] on img at bounding box center [633, 335] width 174 height 174
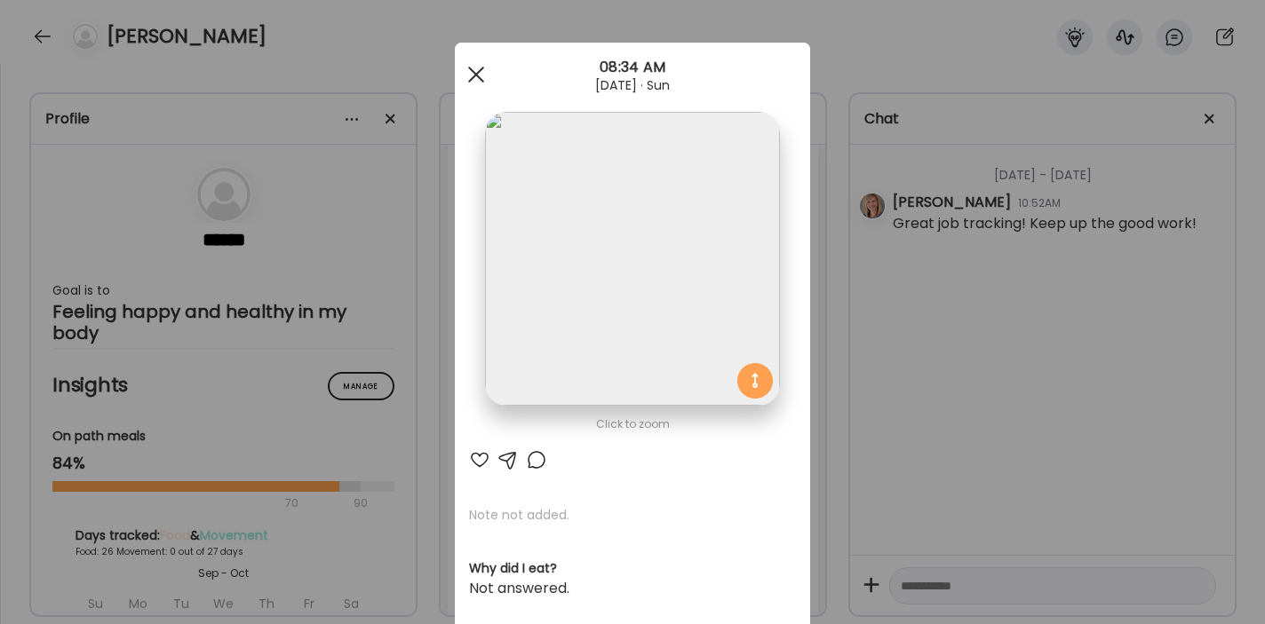
click at [480, 74] on div at bounding box center [476, 75] width 36 height 36
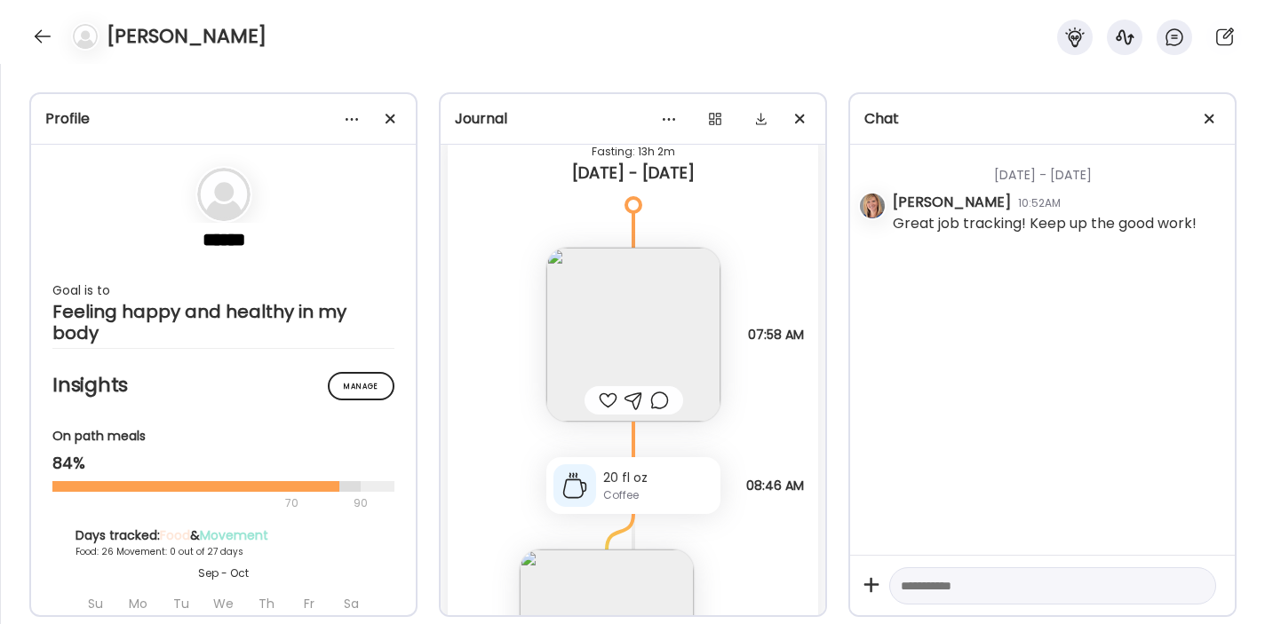
scroll to position [32741, 0]
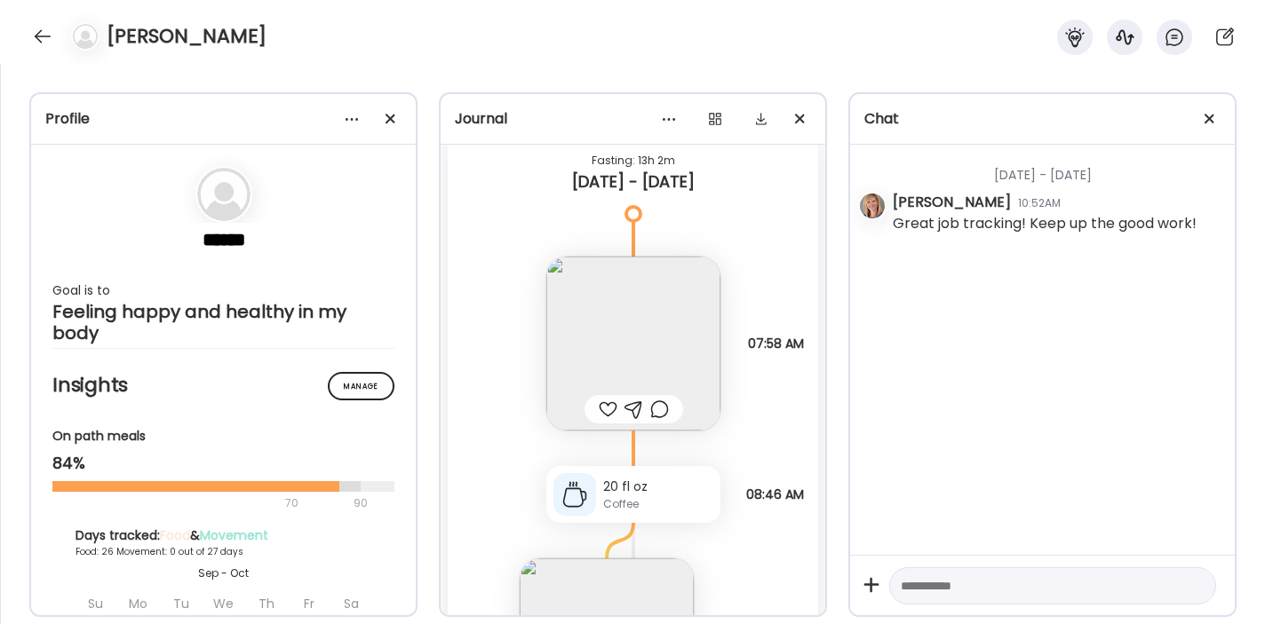
click at [654, 345] on img at bounding box center [633, 344] width 174 height 174
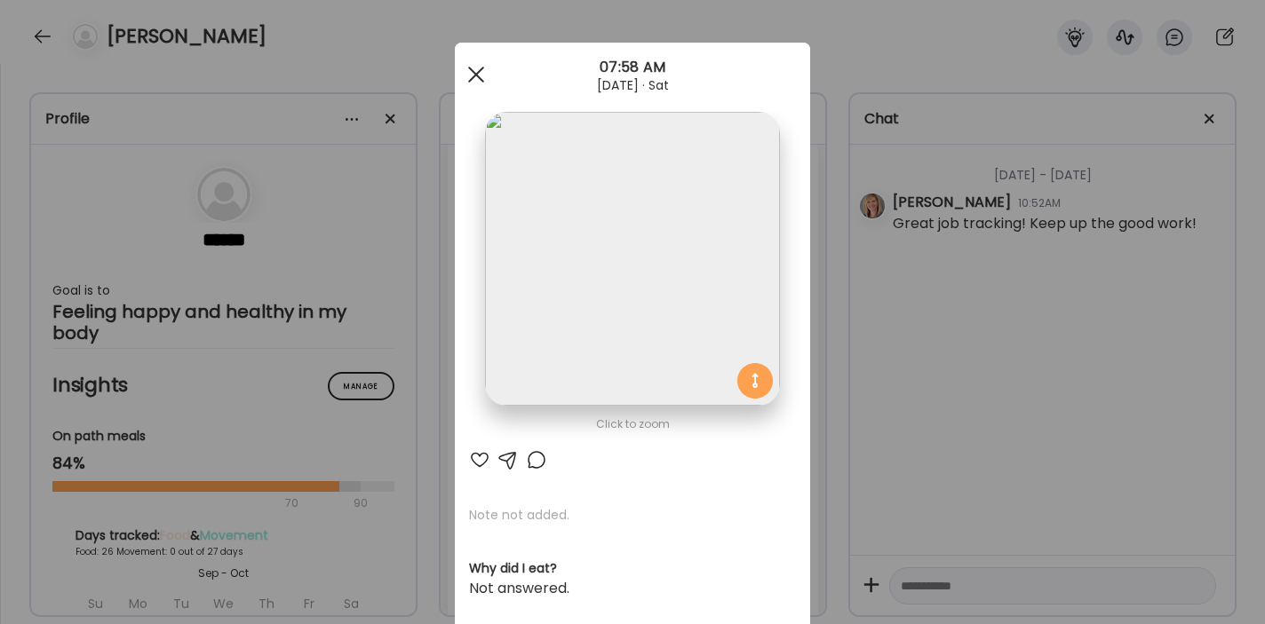
click at [480, 76] on span at bounding box center [476, 75] width 16 height 16
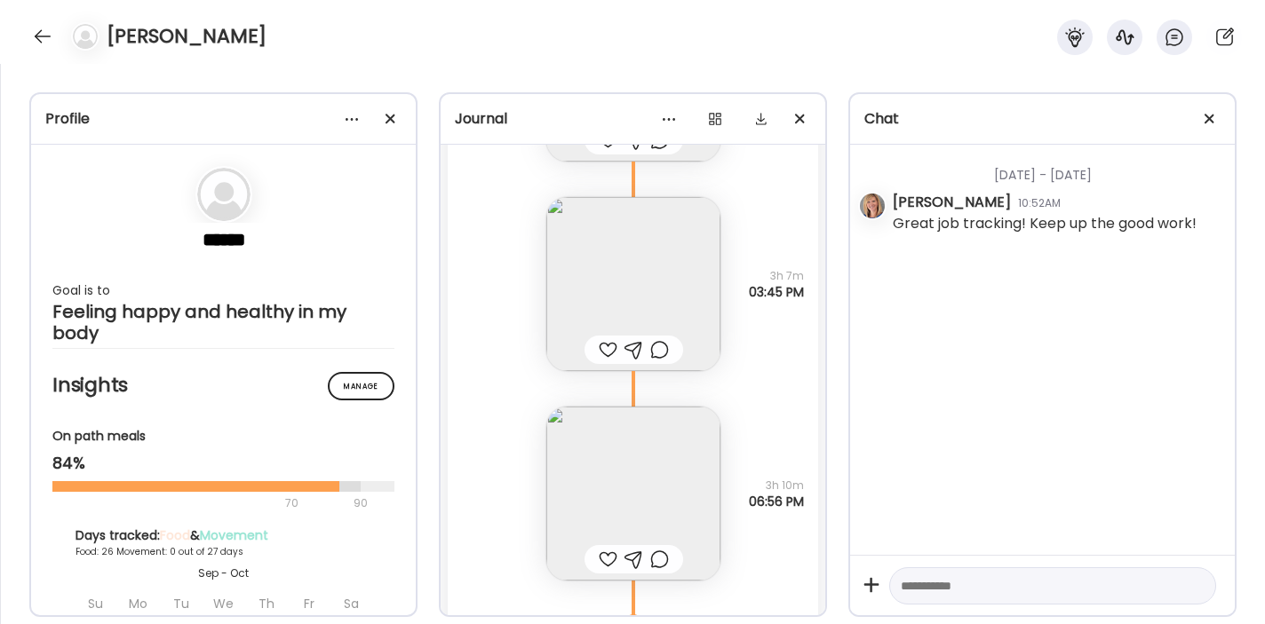
scroll to position [32156, 0]
click at [632, 501] on img at bounding box center [633, 492] width 174 height 174
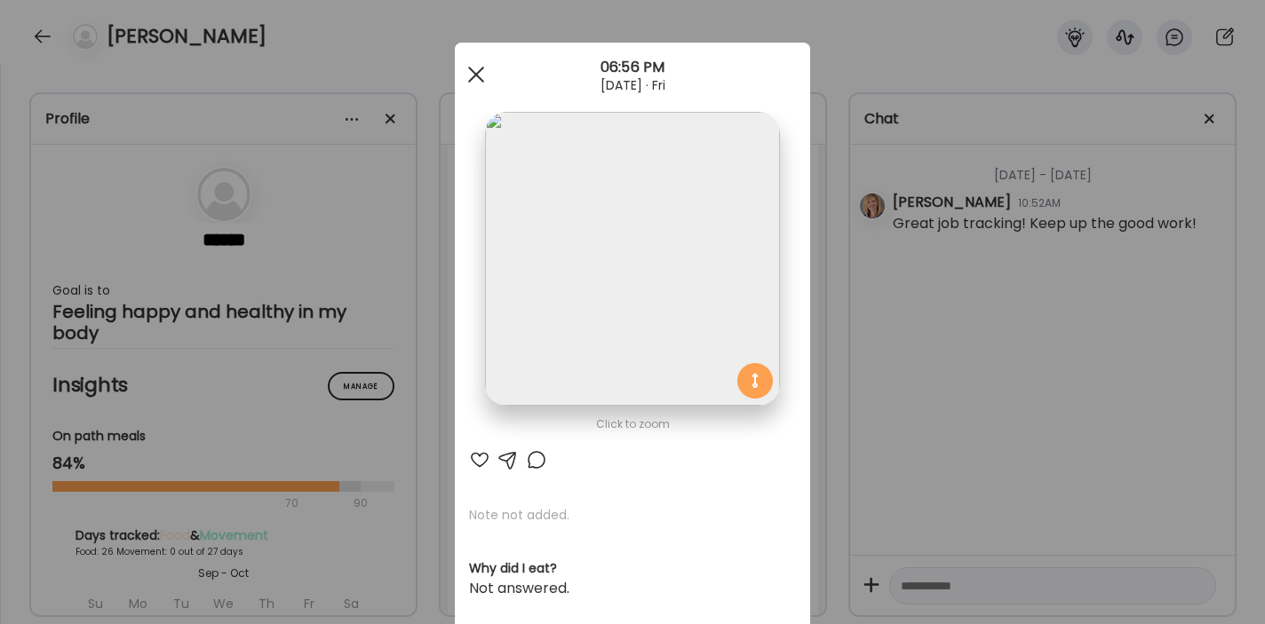
click at [481, 71] on div at bounding box center [476, 75] width 36 height 36
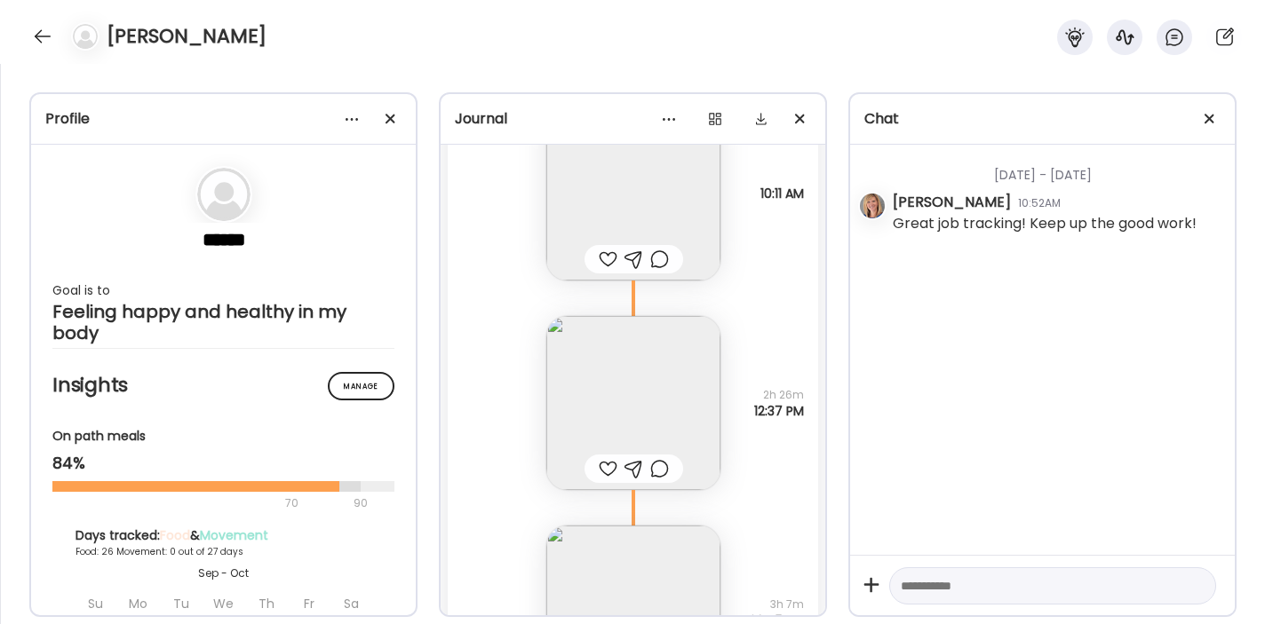
scroll to position [31823, 0]
click at [655, 424] on img at bounding box center [633, 406] width 174 height 174
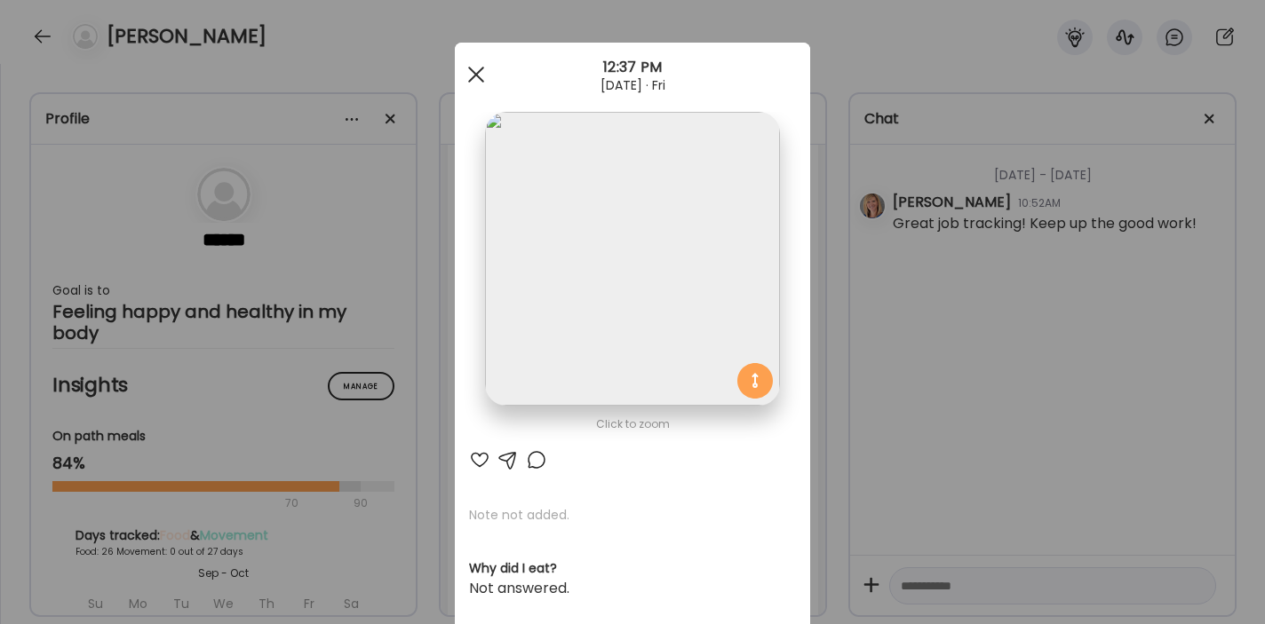
click at [479, 71] on span at bounding box center [476, 75] width 16 height 16
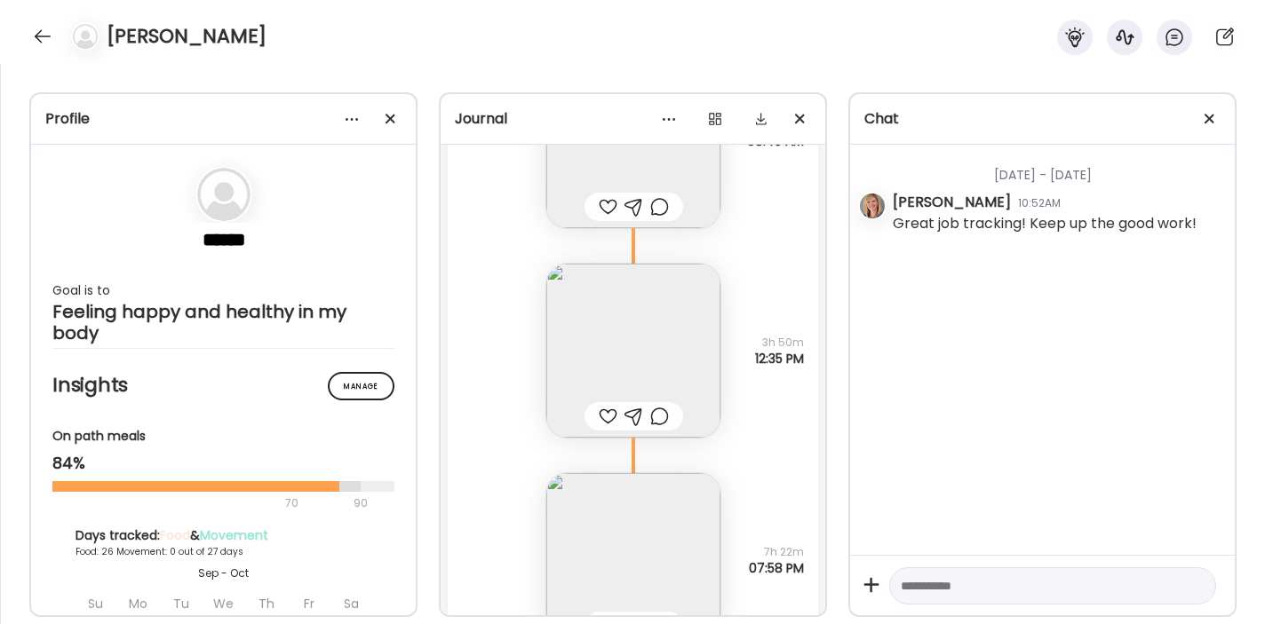
scroll to position [30926, 0]
click at [643, 346] on img at bounding box center [633, 353] width 174 height 174
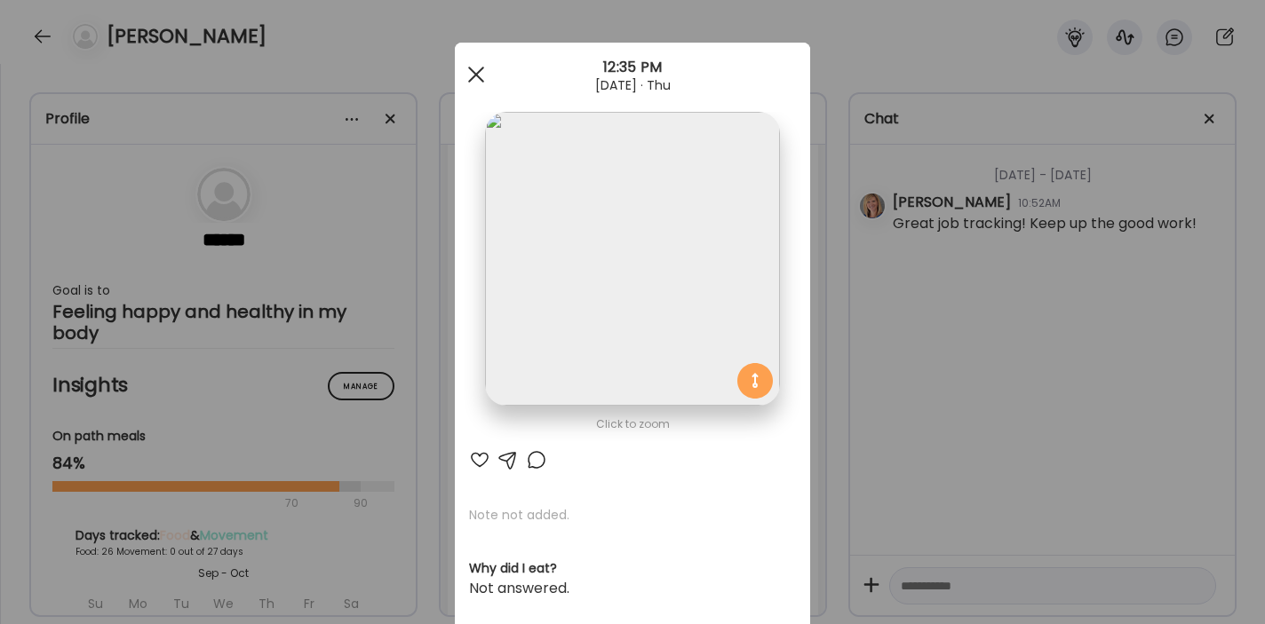
click at [483, 72] on div at bounding box center [476, 75] width 36 height 36
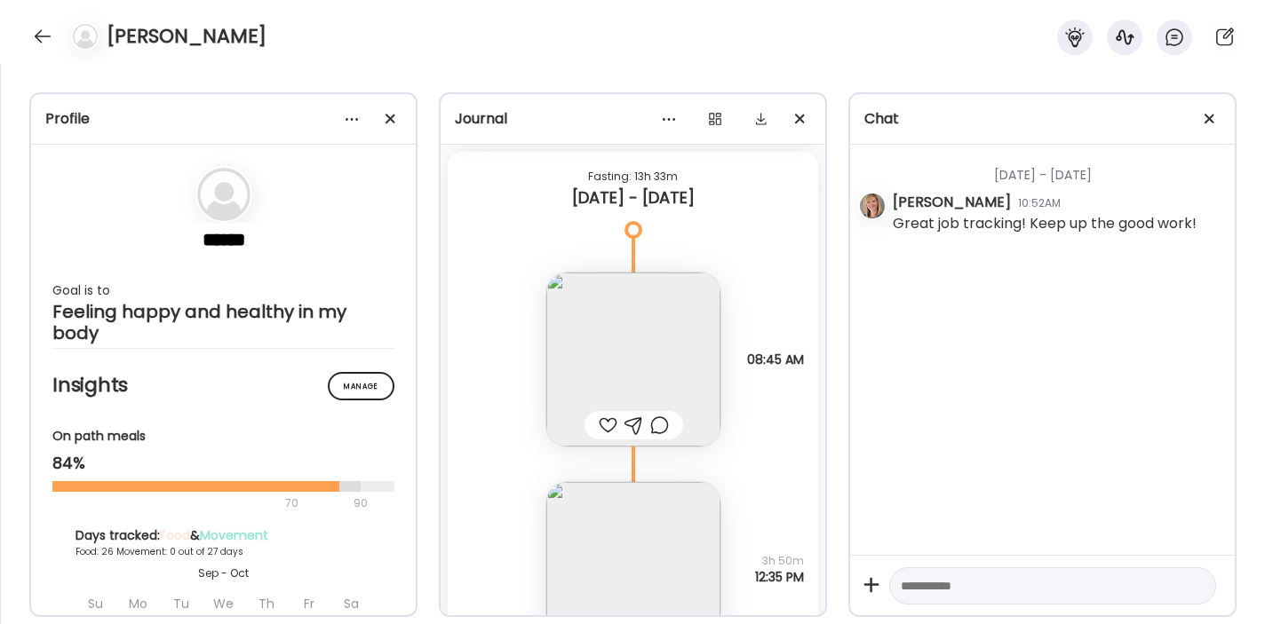
scroll to position [30708, 0]
click at [665, 364] on img at bounding box center [633, 362] width 174 height 174
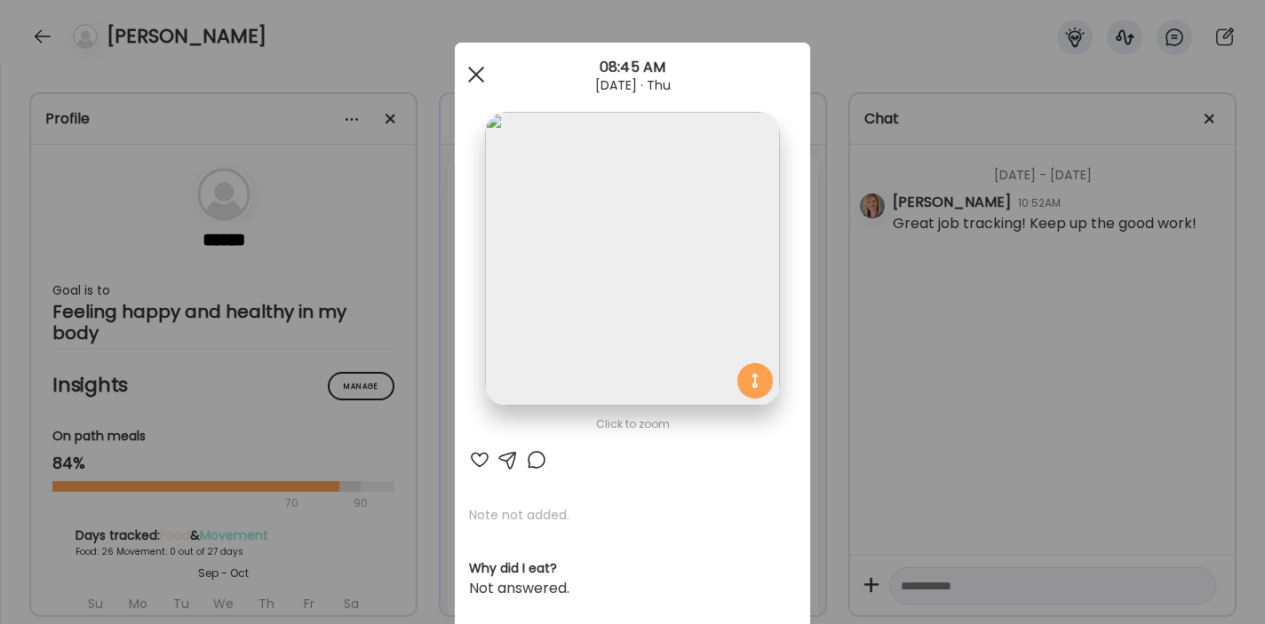
click at [479, 73] on div at bounding box center [476, 75] width 36 height 36
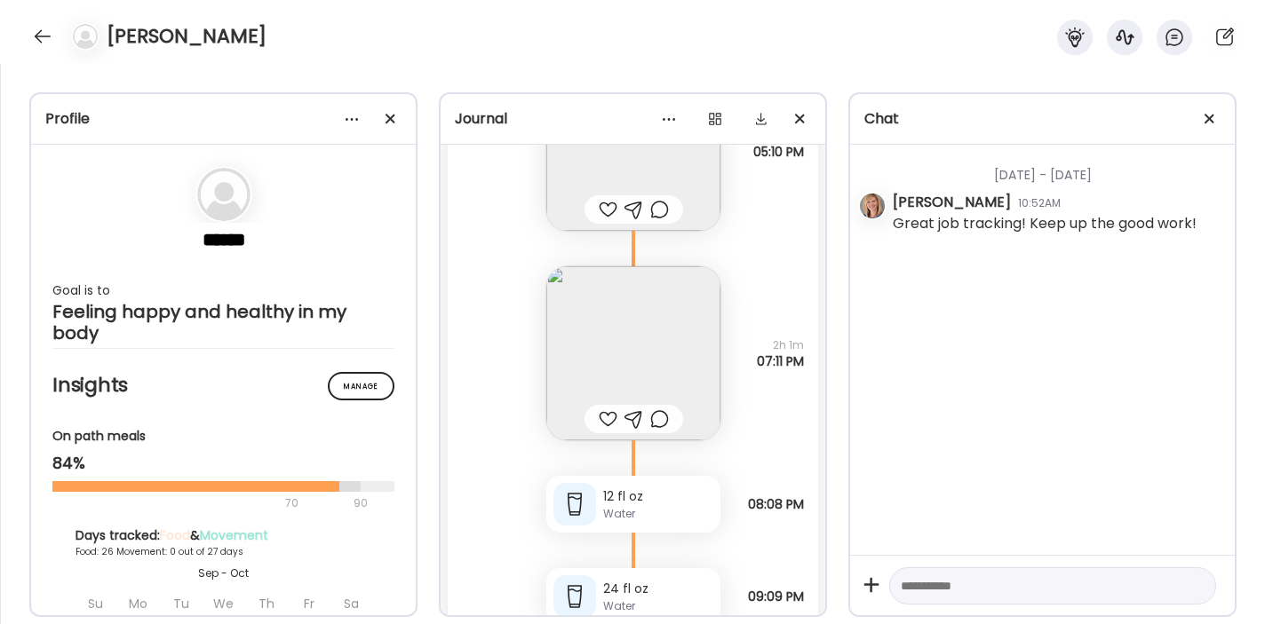
scroll to position [30061, 0]
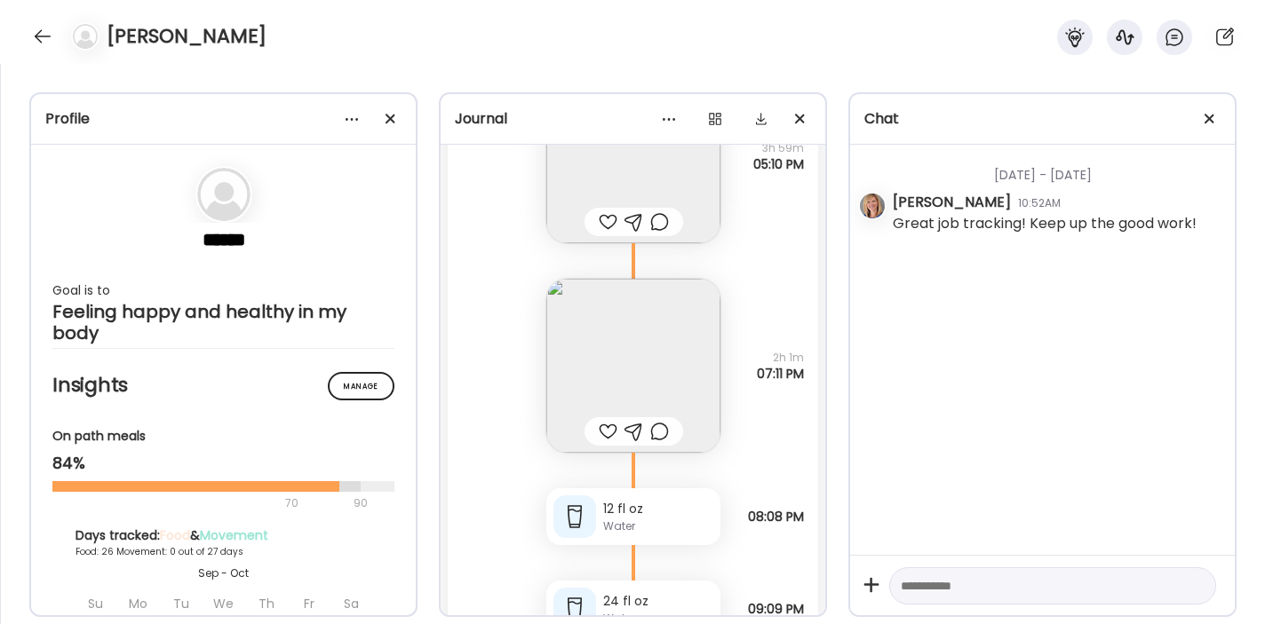
click at [652, 359] on img at bounding box center [633, 366] width 174 height 174
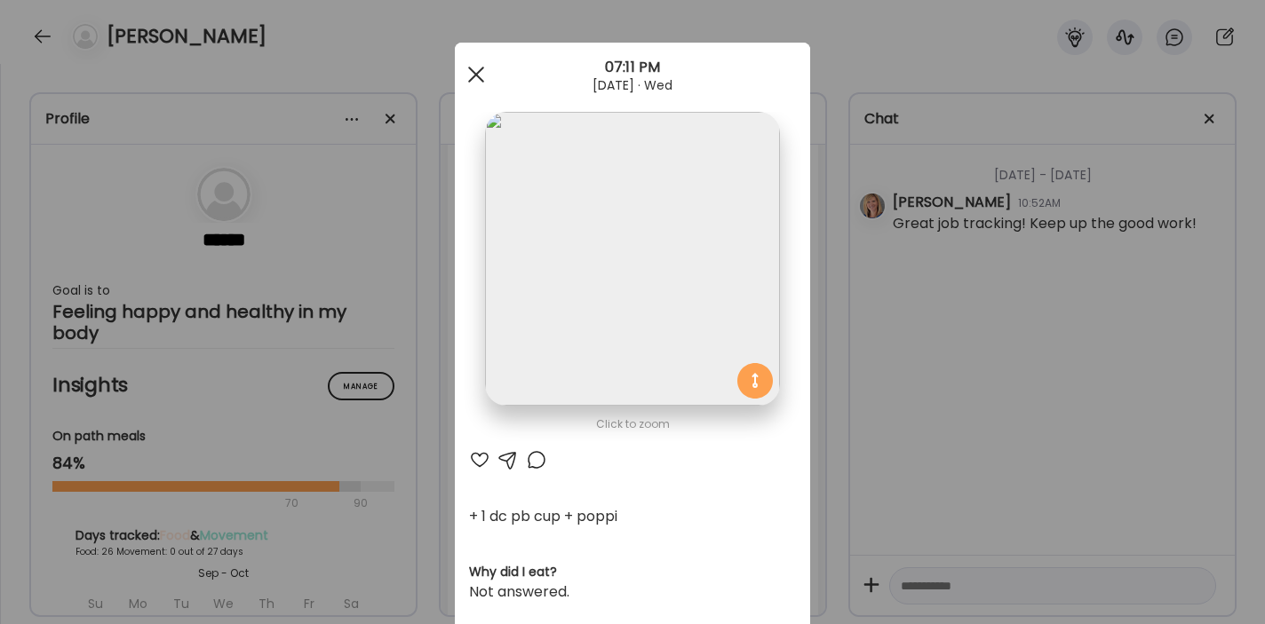
click at [480, 72] on span at bounding box center [476, 75] width 16 height 16
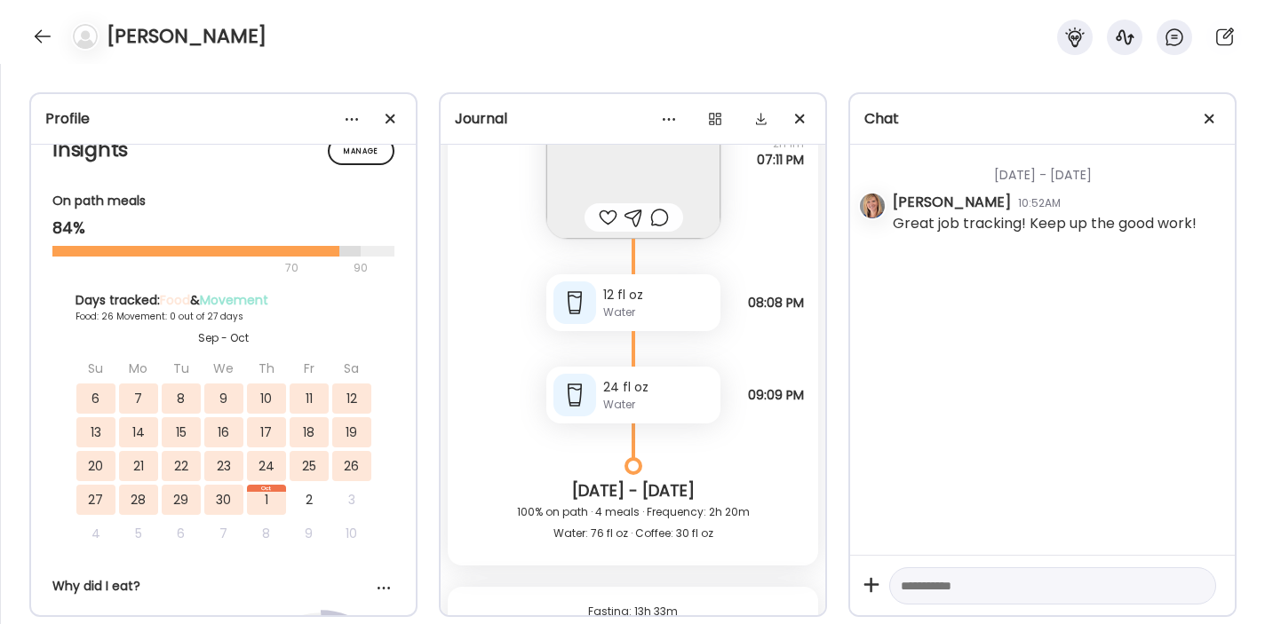
scroll to position [30262, 0]
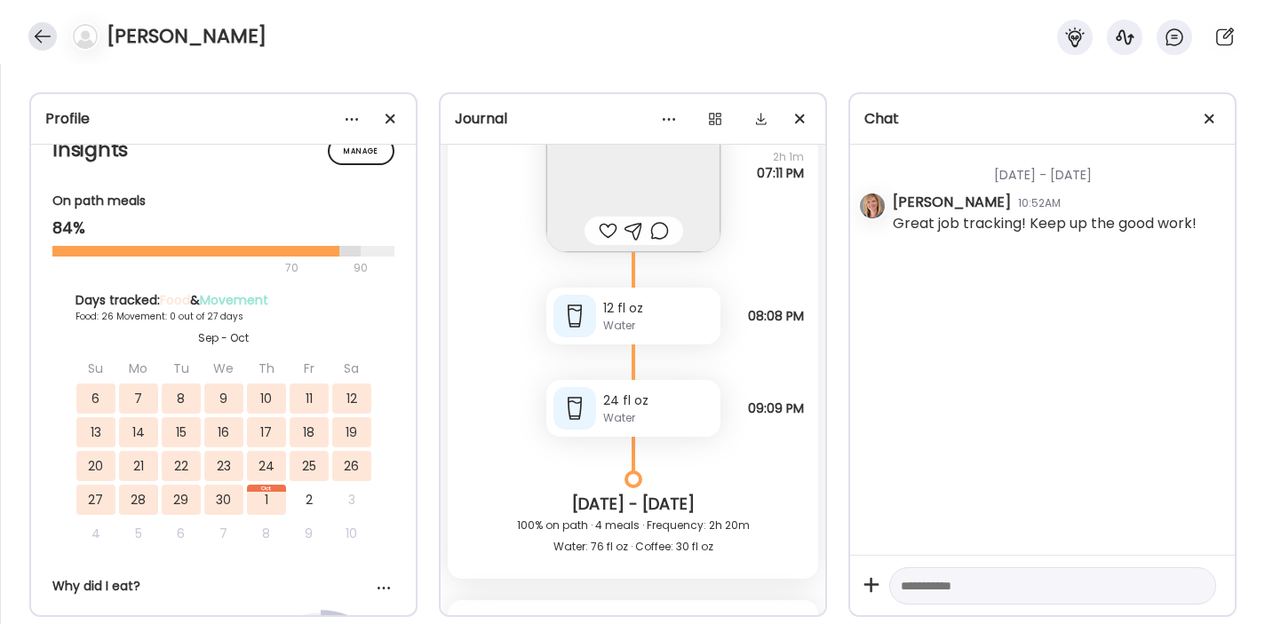
click at [40, 33] on div at bounding box center [42, 36] width 28 height 28
